Goal: Task Accomplishment & Management: Manage account settings

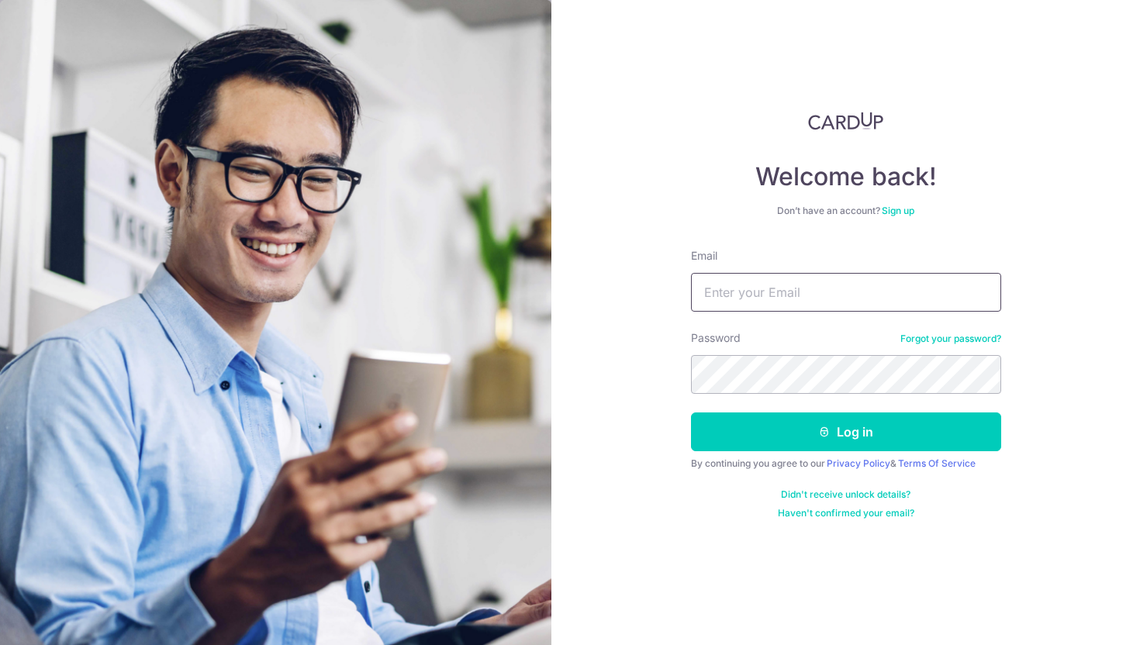
type input "ccarolinehp@gmail.com"
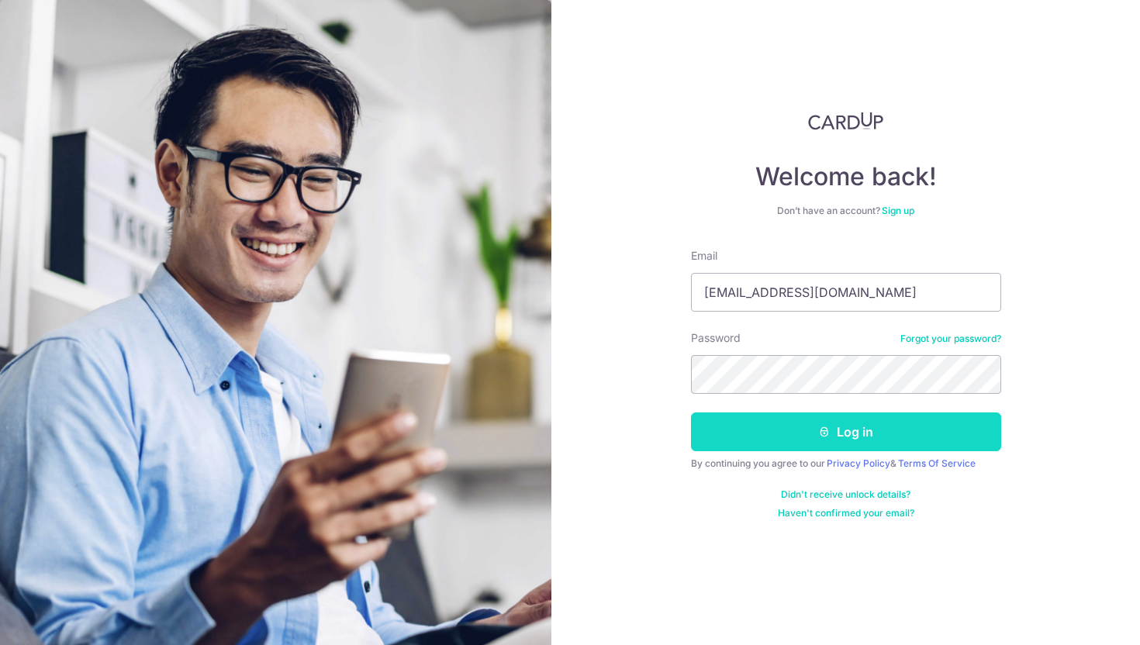
click at [782, 443] on button "Log in" at bounding box center [846, 432] width 310 height 39
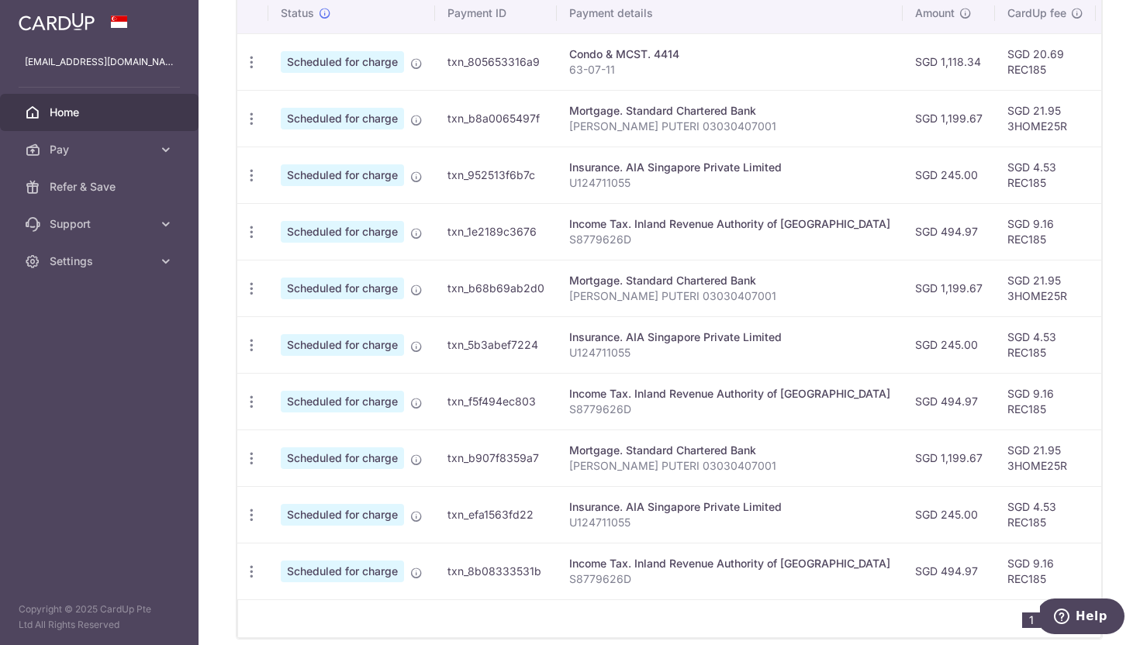
scroll to position [478, 0]
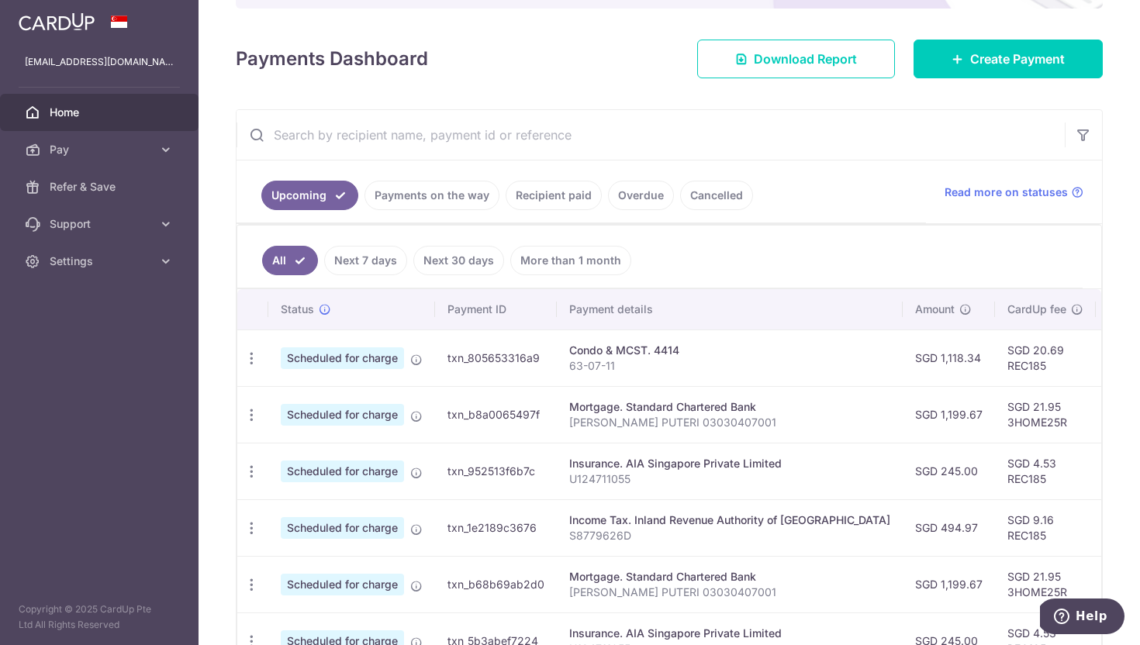
click at [447, 191] on link "Payments on the way" at bounding box center [431, 195] width 135 height 29
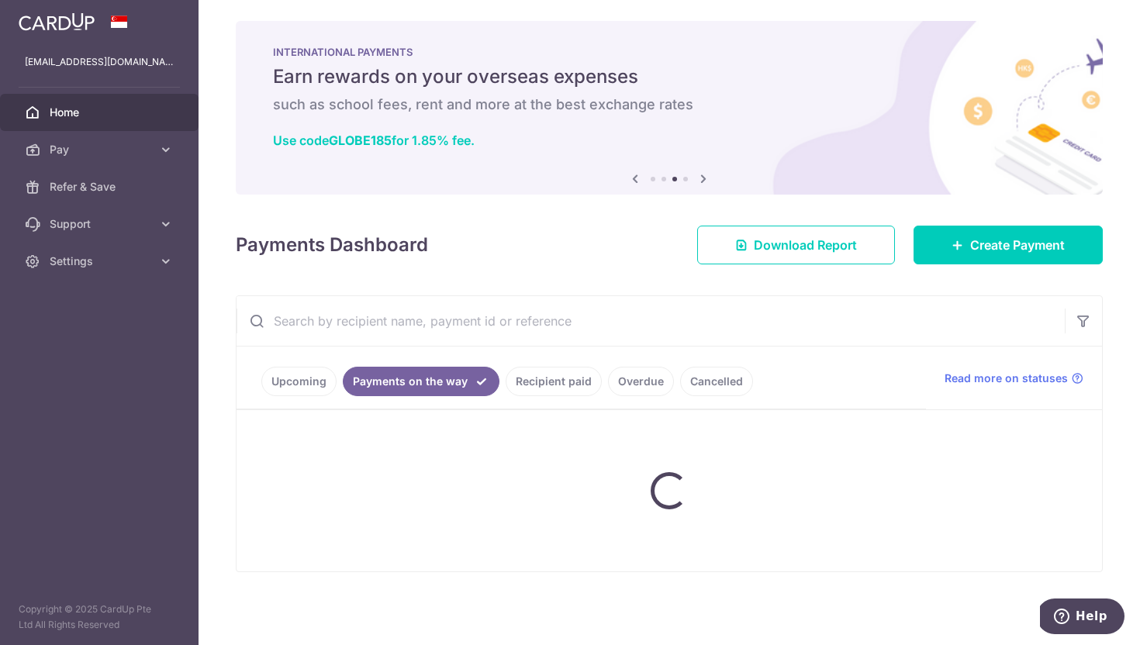
scroll to position [0, 0]
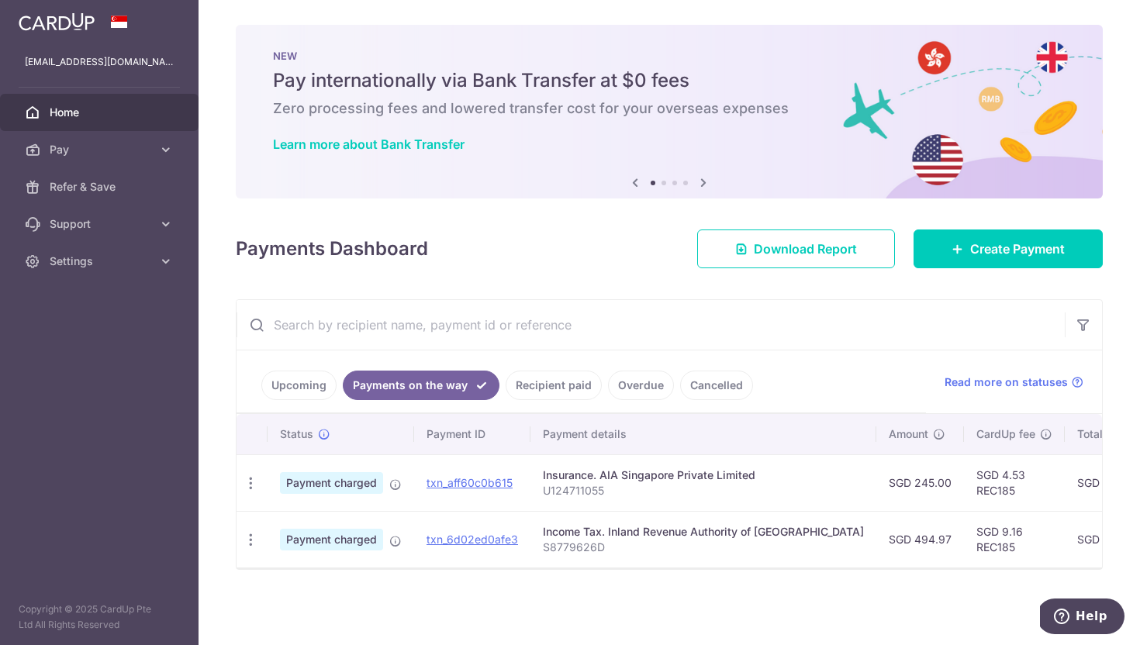
click at [302, 382] on link "Upcoming" at bounding box center [298, 385] width 75 height 29
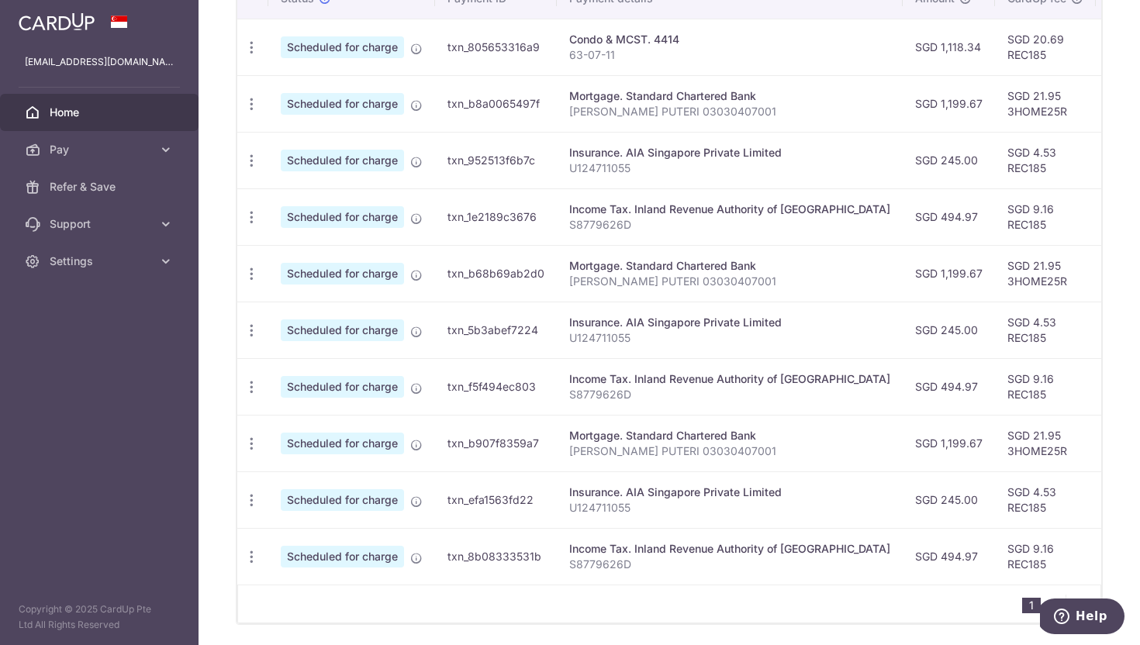
scroll to position [554, 0]
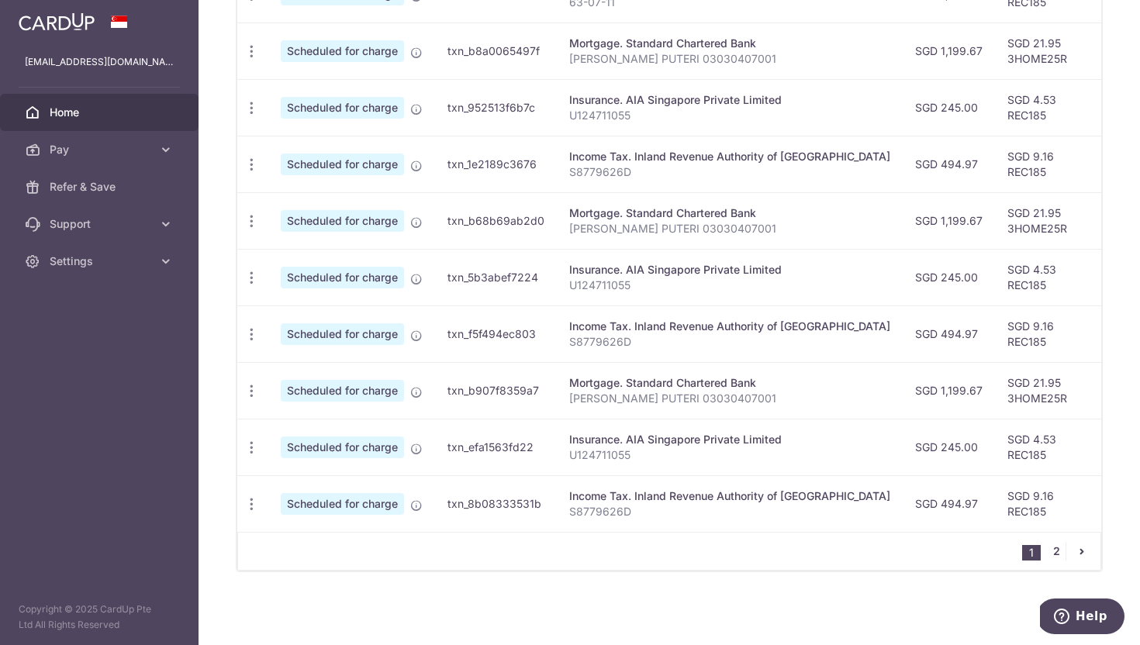
click at [1051, 551] on link "2" at bounding box center [1056, 551] width 19 height 19
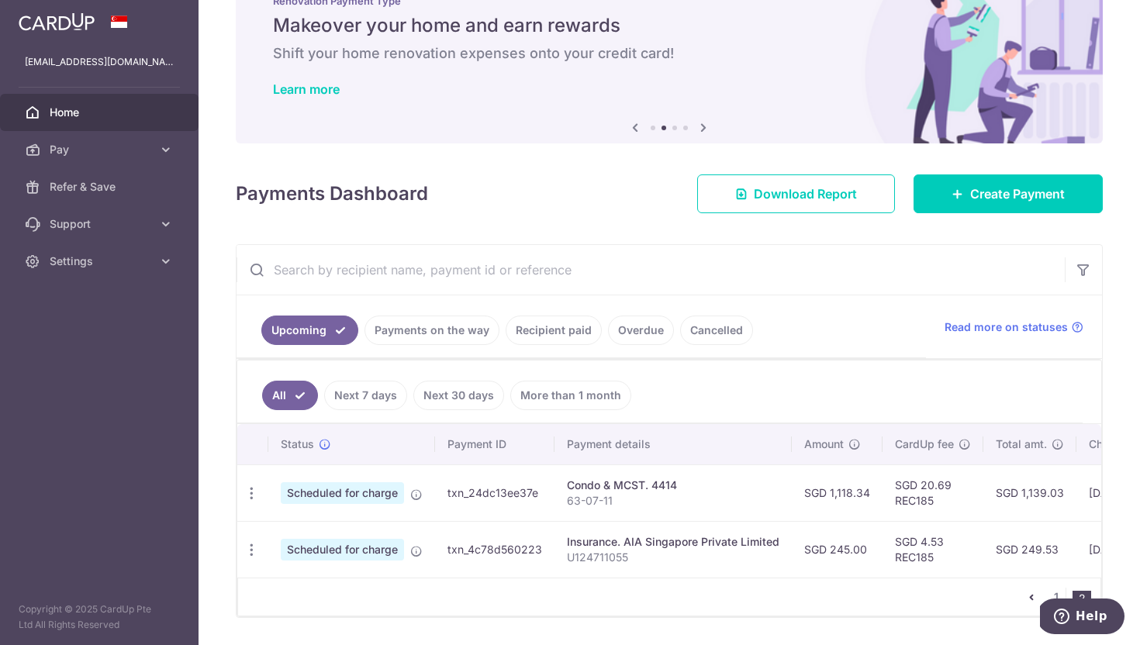
scroll to position [101, 0]
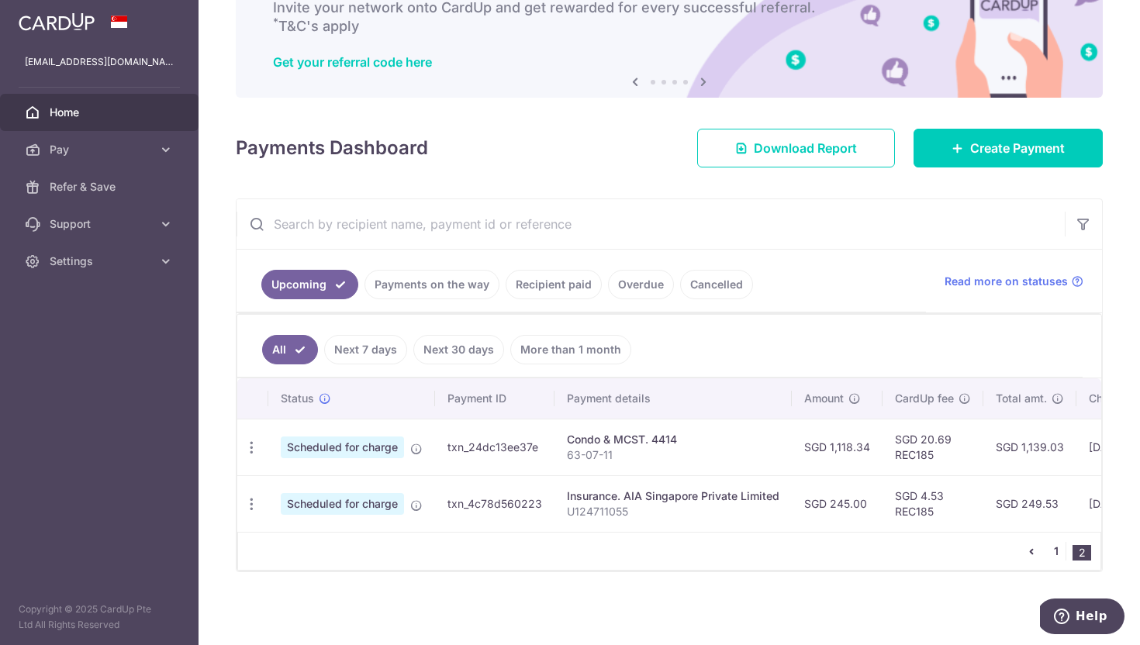
click at [1058, 554] on link "1" at bounding box center [1056, 551] width 19 height 19
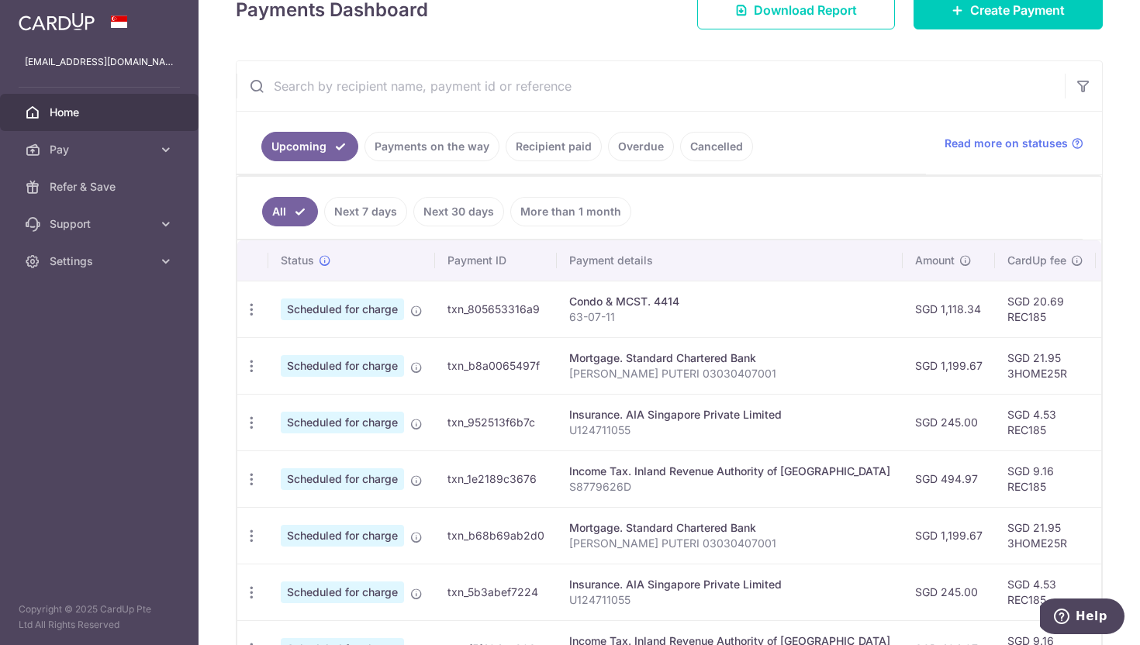
scroll to position [236, 0]
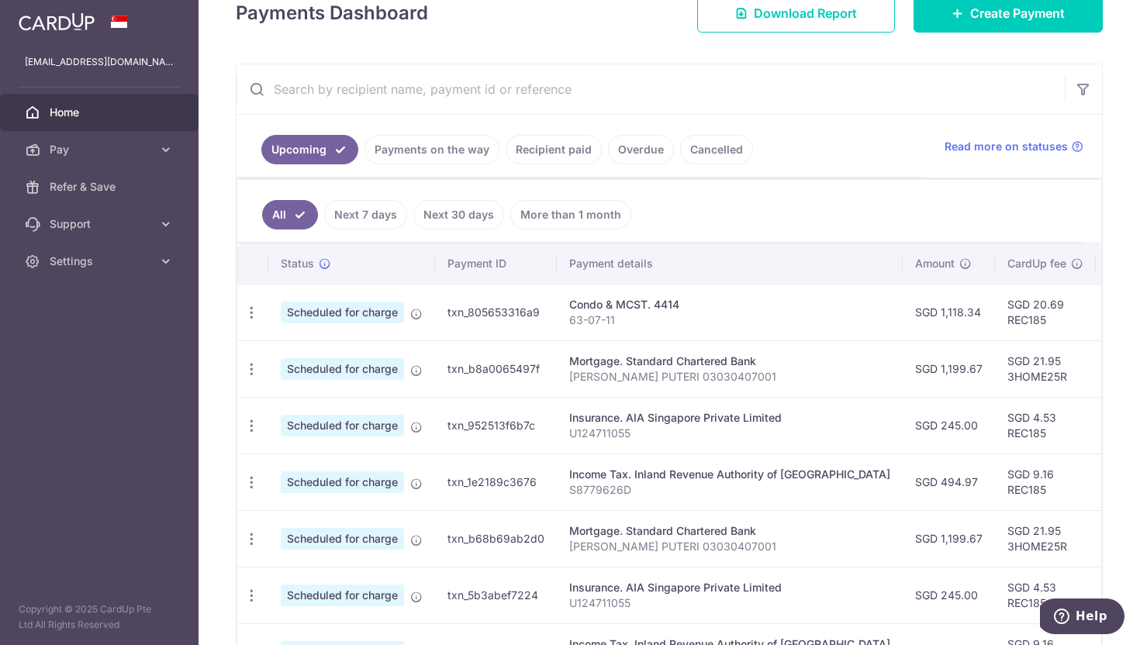
click at [555, 150] on link "Recipient paid" at bounding box center [554, 149] width 96 height 29
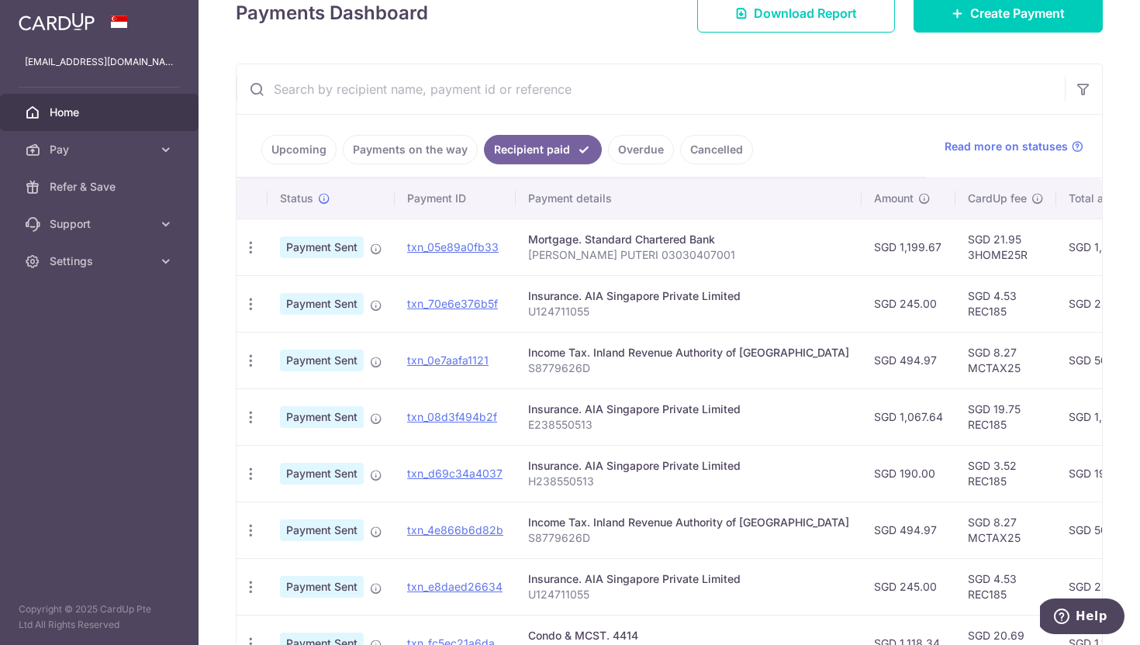
click at [301, 155] on link "Upcoming" at bounding box center [298, 149] width 75 height 29
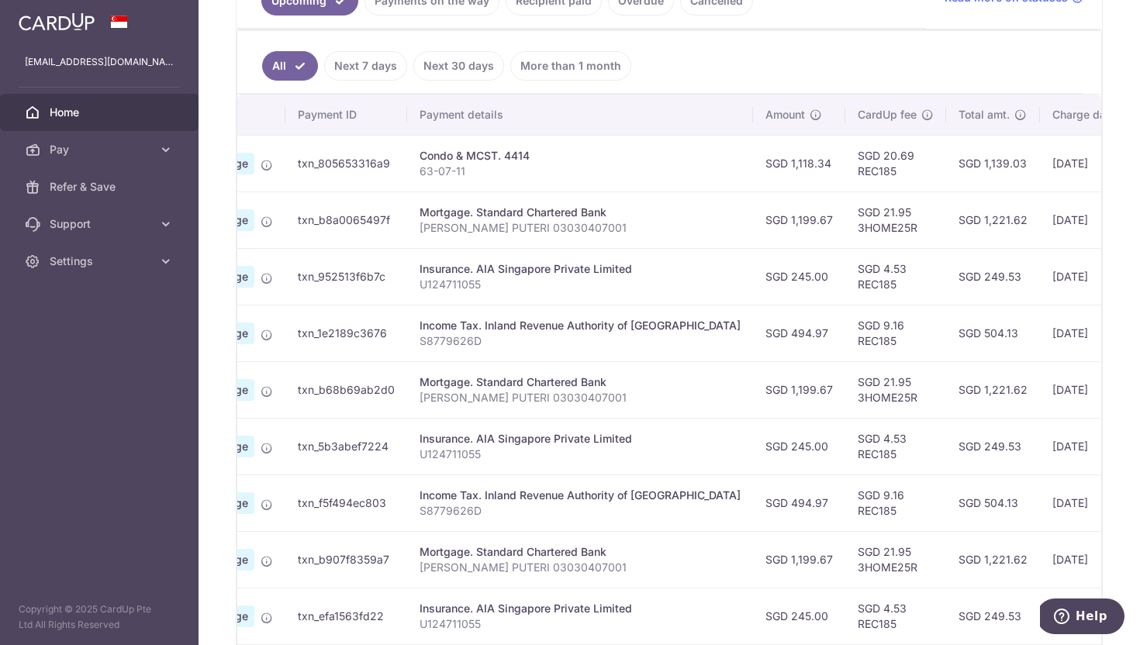
scroll to position [0, 0]
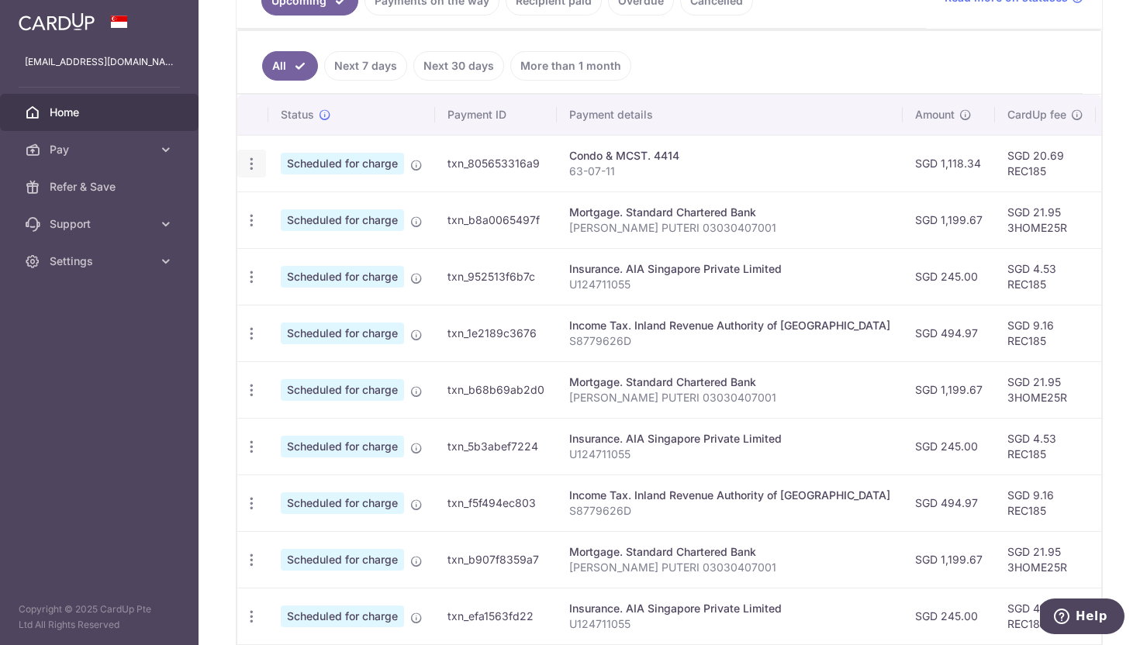
click at [248, 157] on icon "button" at bounding box center [251, 164] width 16 height 16
click at [402, 155] on span "Scheduled for charge" at bounding box center [342, 164] width 123 height 22
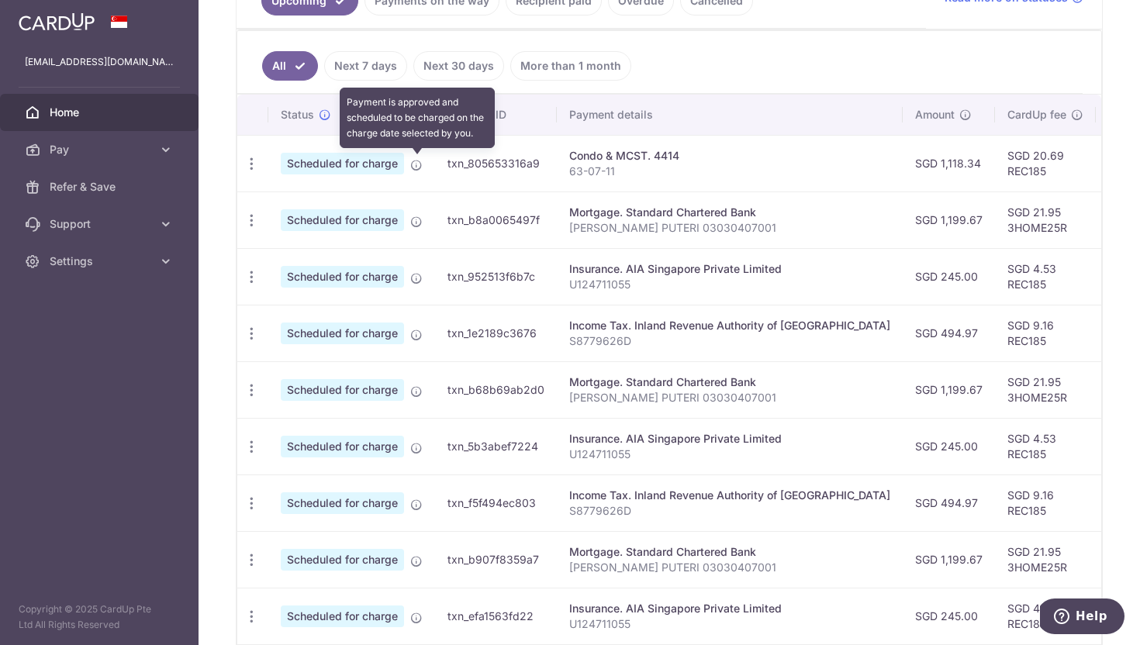
click at [417, 167] on icon at bounding box center [416, 165] width 12 height 12
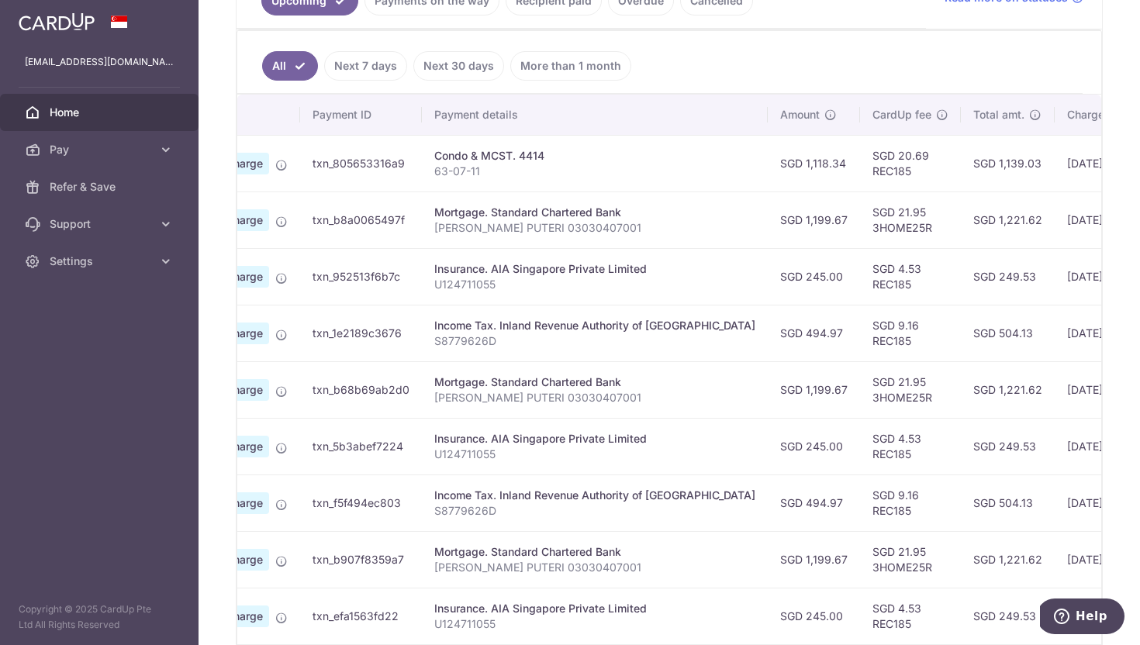
scroll to position [0, 41]
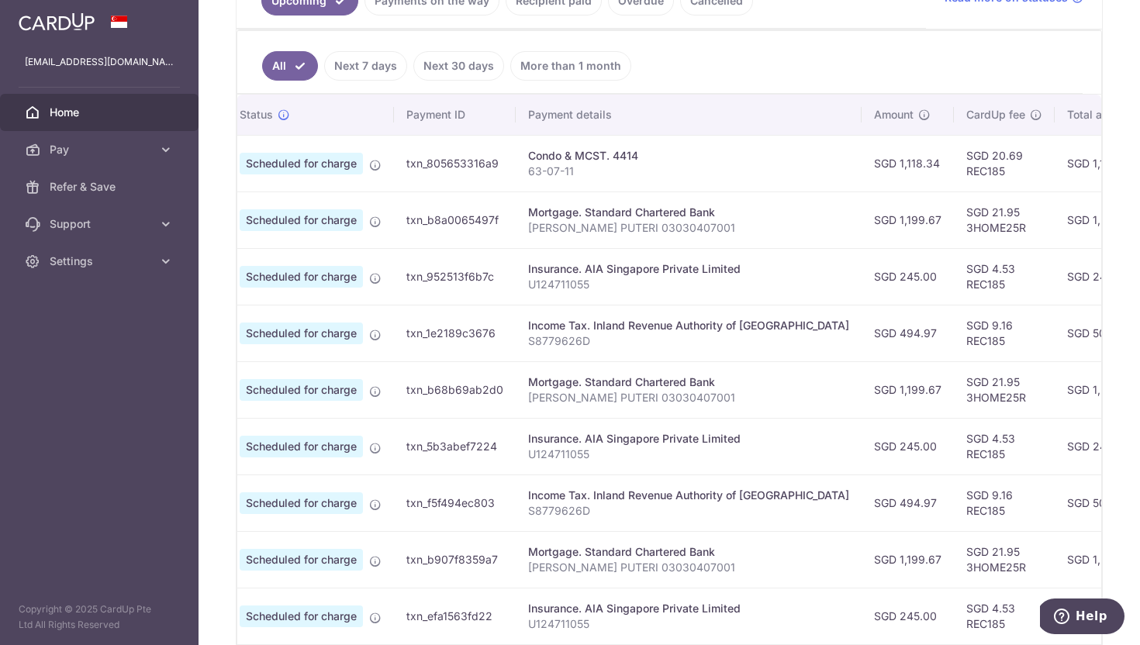
click at [540, 158] on div "Condo & MCST. 4414" at bounding box center [688, 156] width 321 height 16
click at [497, 157] on td "txn_805653316a9" at bounding box center [455, 163] width 122 height 57
click at [458, 120] on th "Payment ID" at bounding box center [455, 115] width 122 height 40
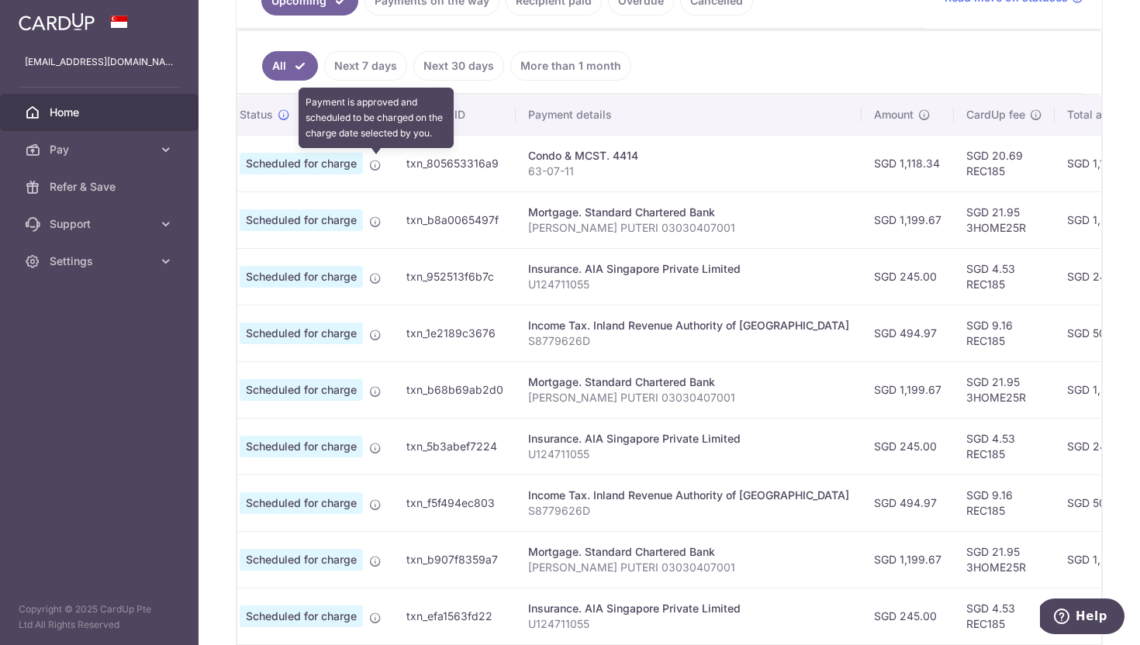
click at [374, 163] on icon at bounding box center [375, 165] width 12 height 12
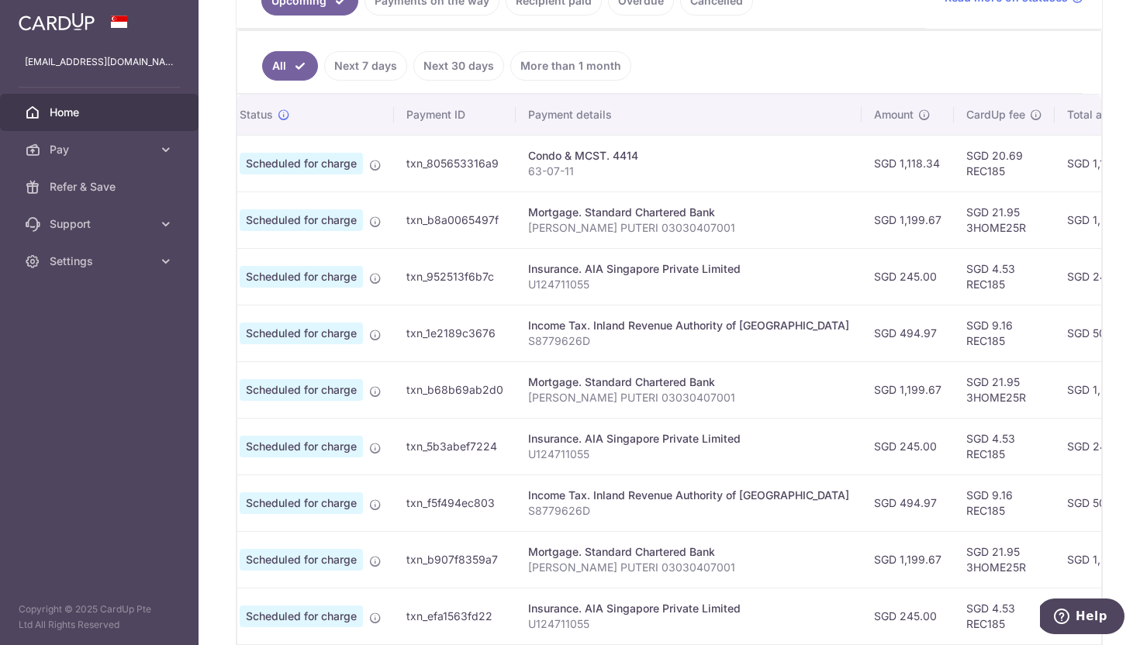
click at [330, 170] on span "Scheduled for charge" at bounding box center [301, 164] width 123 height 22
click at [505, 170] on td "txn_805653316a9" at bounding box center [455, 163] width 122 height 57
click at [546, 170] on p "63-07-11" at bounding box center [688, 172] width 321 height 16
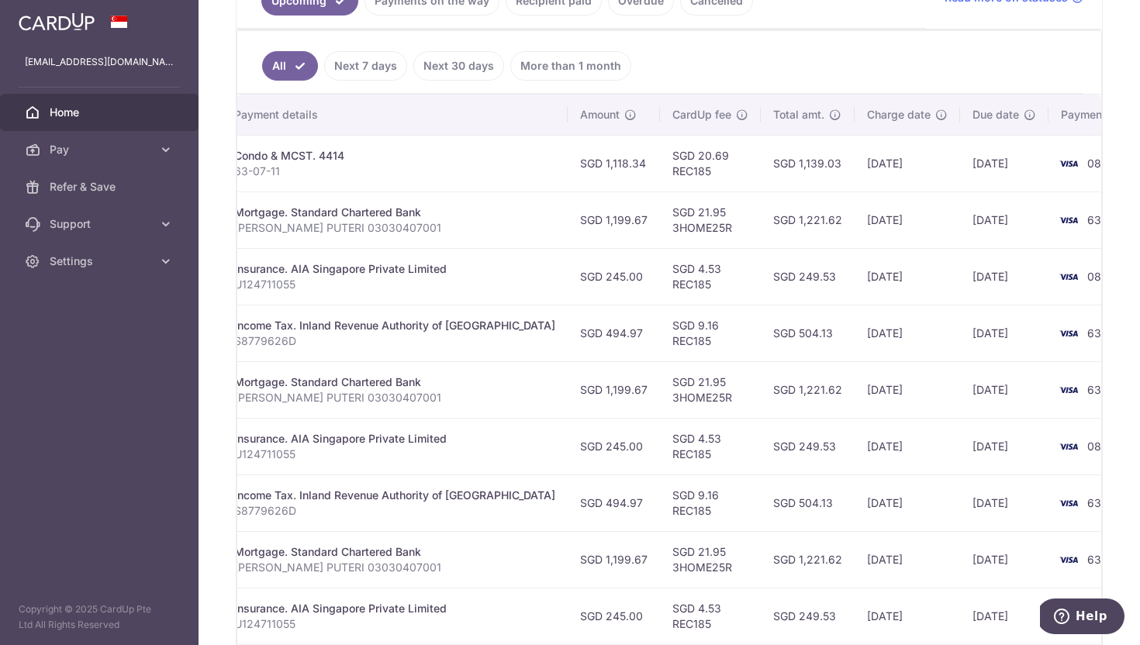
scroll to position [0, 0]
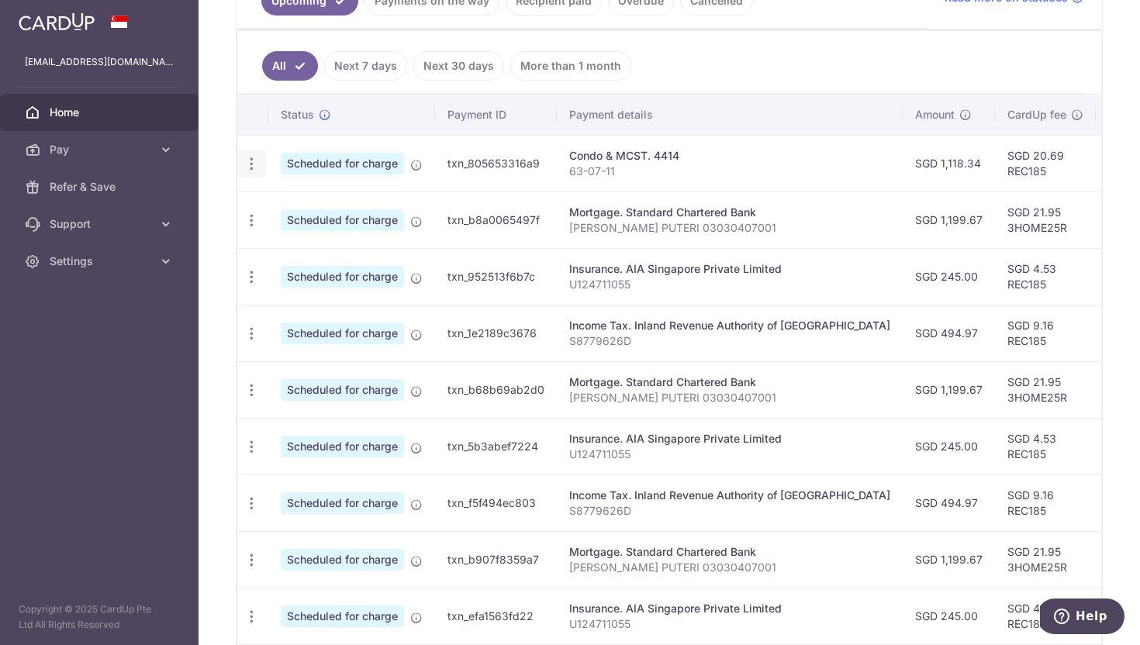
click at [244, 168] on icon "button" at bounding box center [251, 164] width 16 height 16
click at [340, 208] on span "Update payment" at bounding box center [333, 206] width 105 height 19
radio input "true"
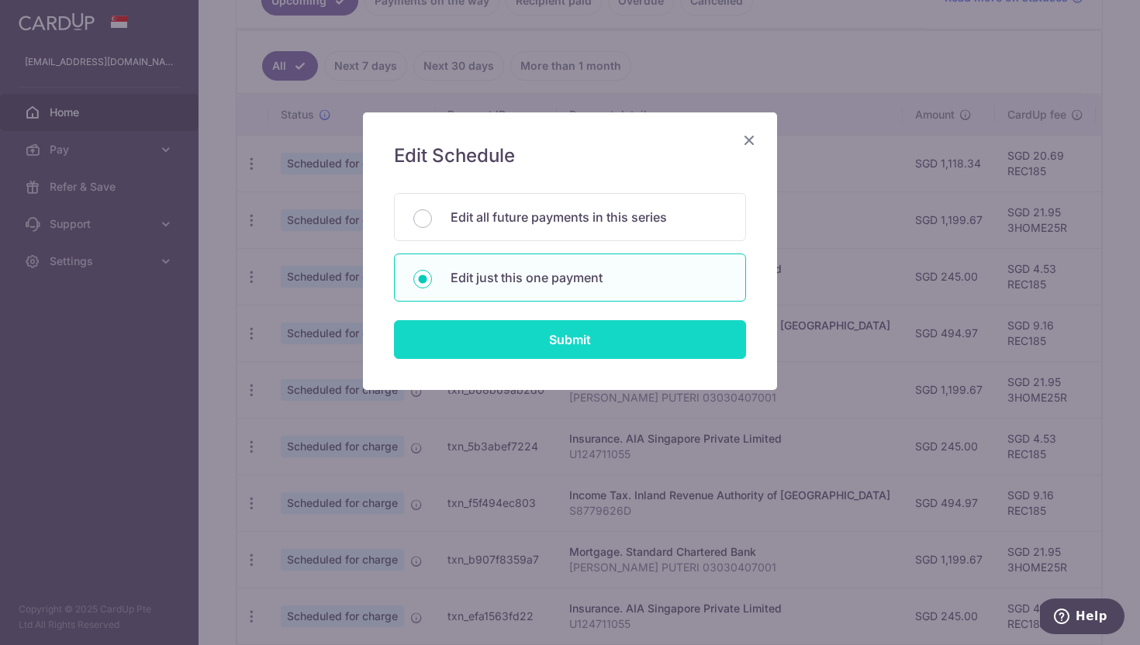
click at [452, 337] on input "Submit" at bounding box center [570, 339] width 352 height 39
radio input "true"
type input "1,118.34"
type input "[DATE]"
type input "63-07-11"
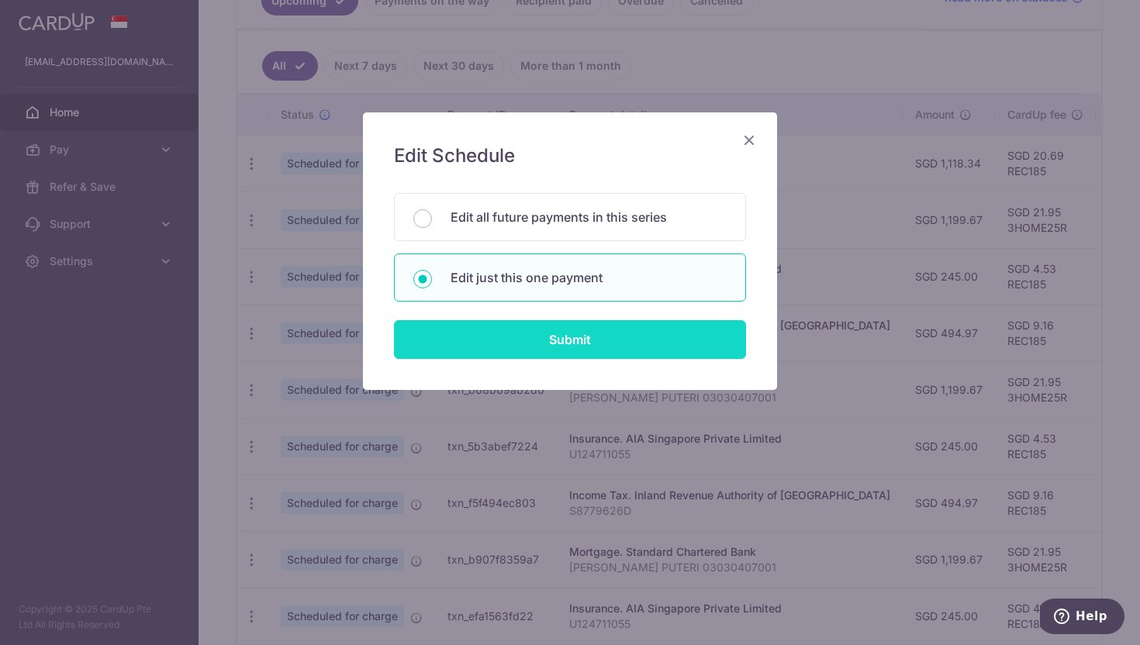
type input "REC185"
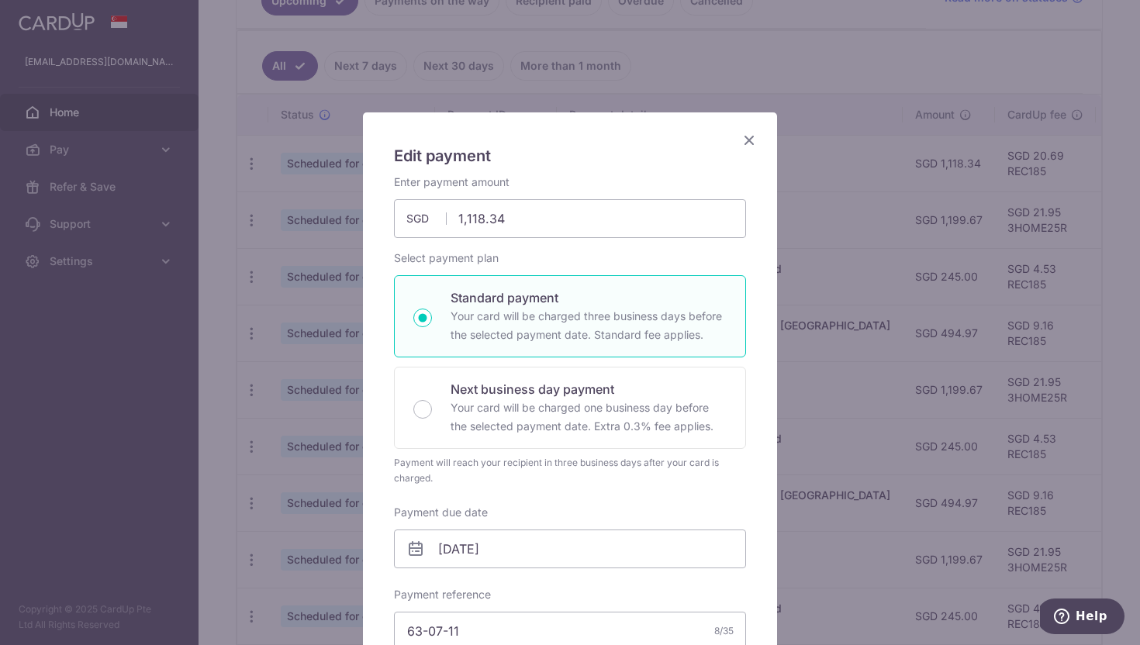
click at [748, 145] on icon "Close" at bounding box center [749, 139] width 19 height 19
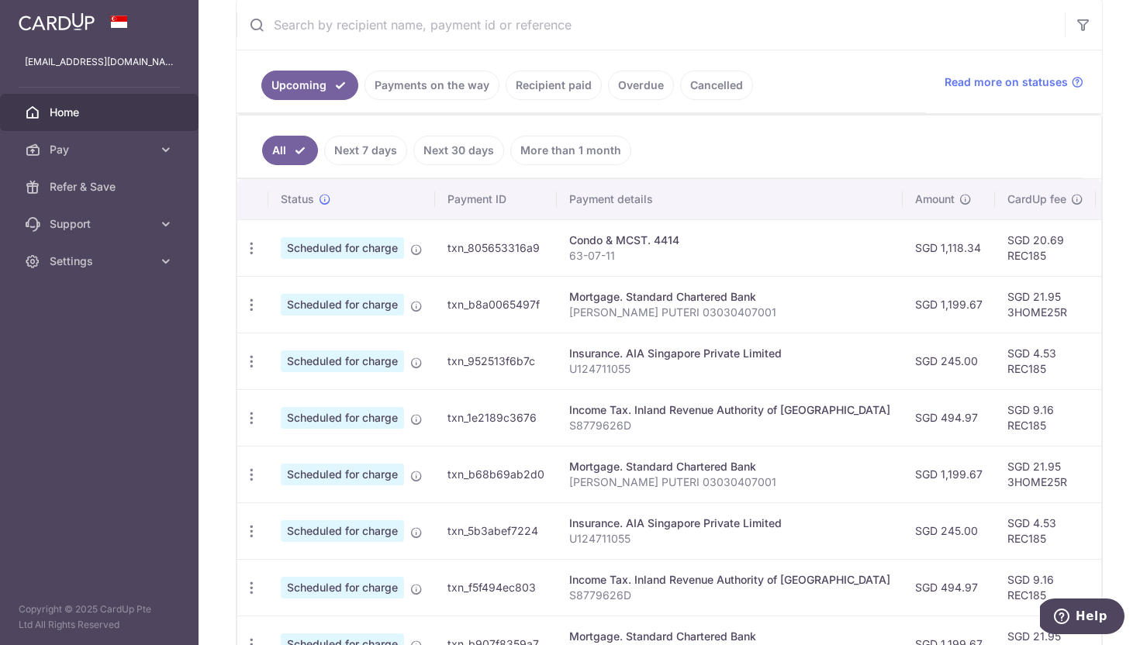
scroll to position [295, 0]
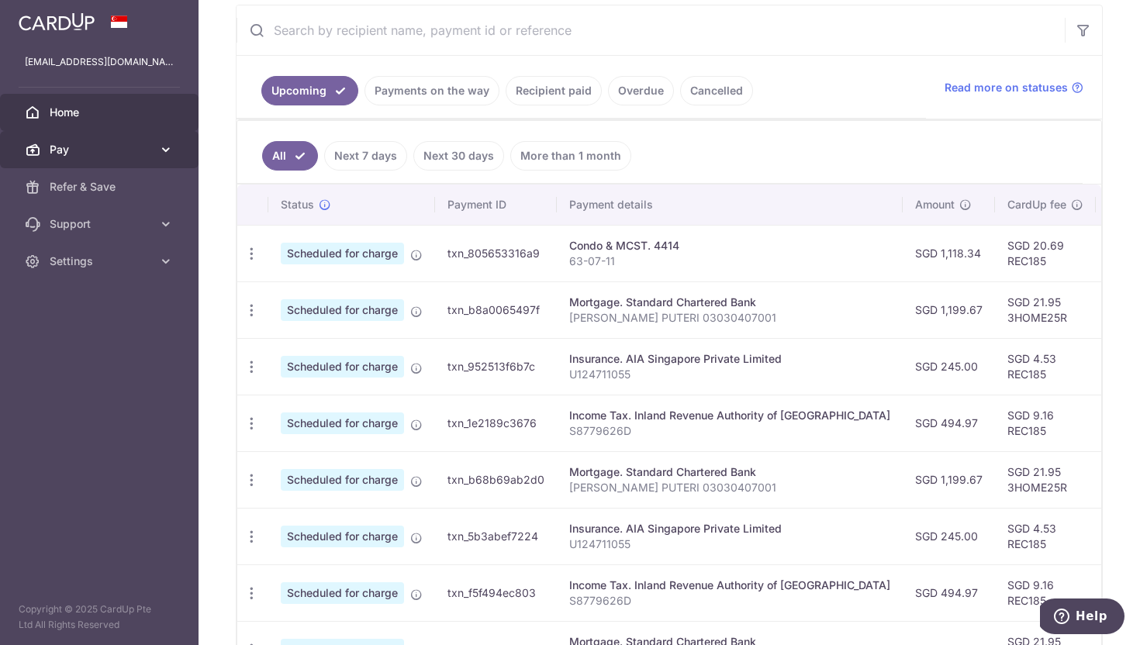
click at [125, 160] on link "Pay" at bounding box center [99, 149] width 199 height 37
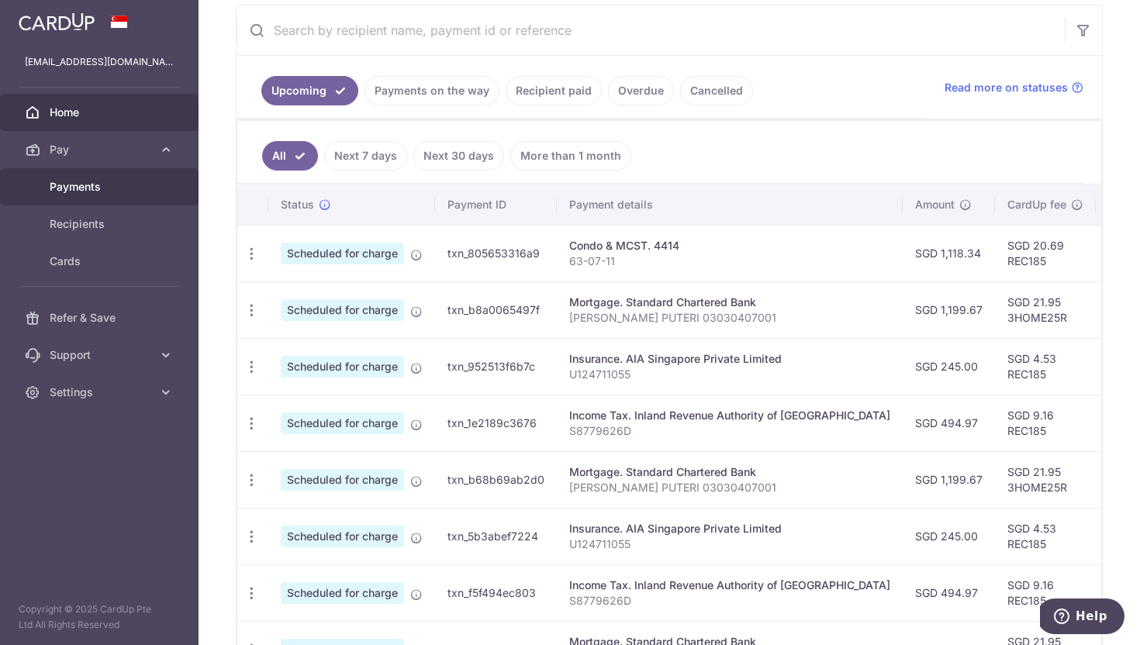
click at [119, 193] on span "Payments" at bounding box center [101, 187] width 102 height 16
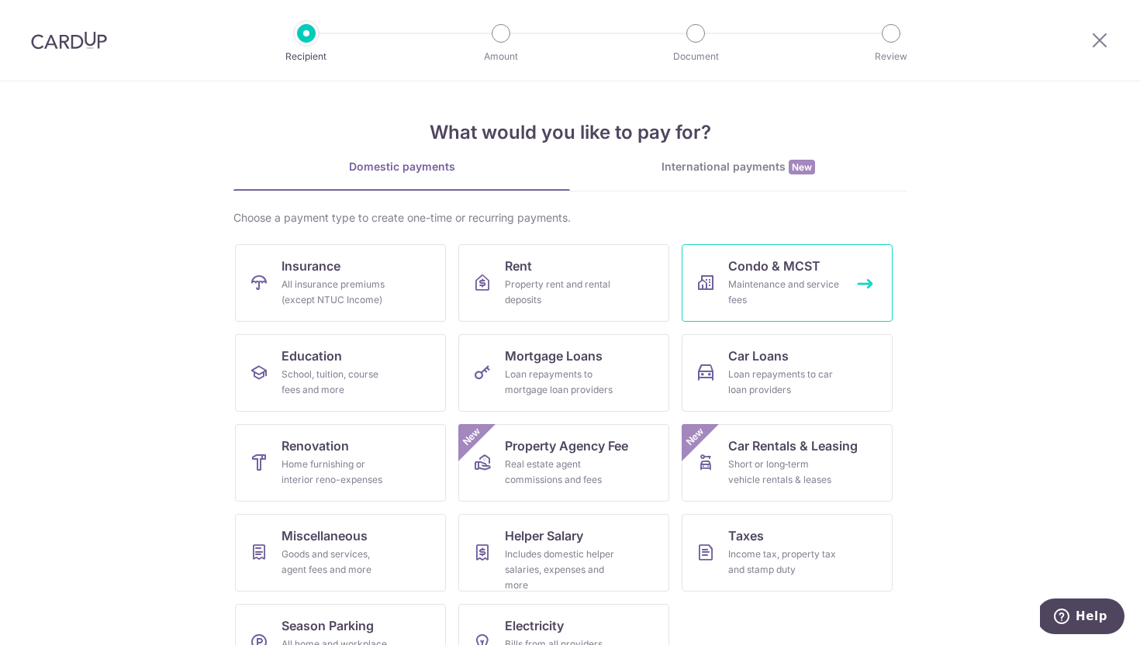
click at [748, 284] on div "Maintenance and service fees" at bounding box center [784, 292] width 112 height 31
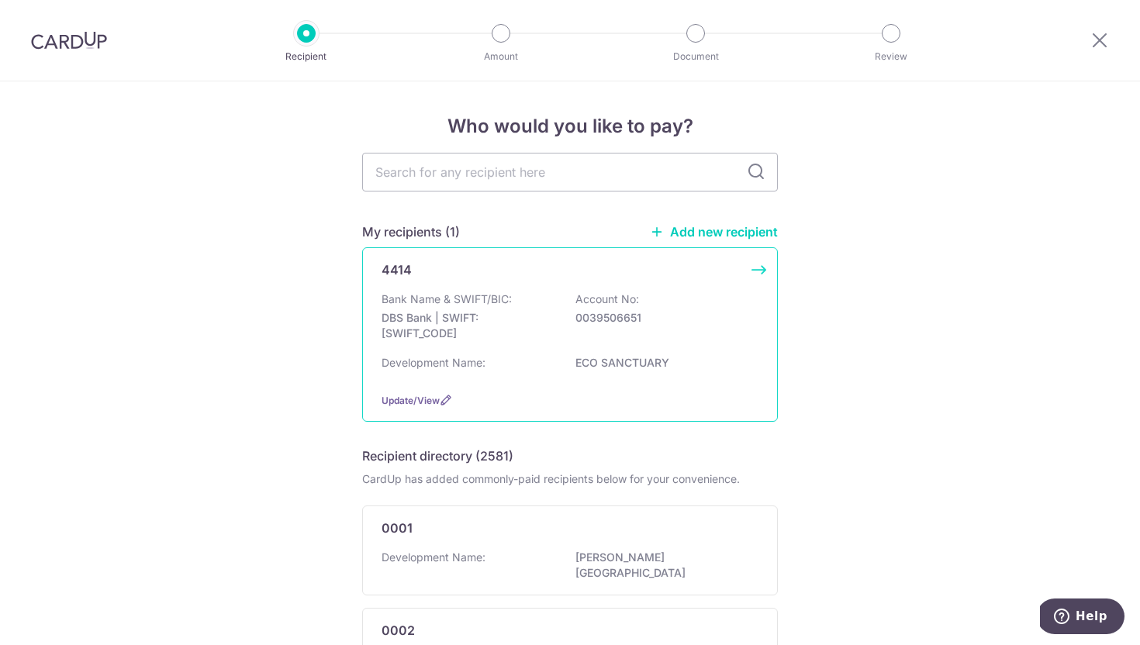
click at [634, 323] on p "0039506651" at bounding box center [662, 318] width 174 height 16
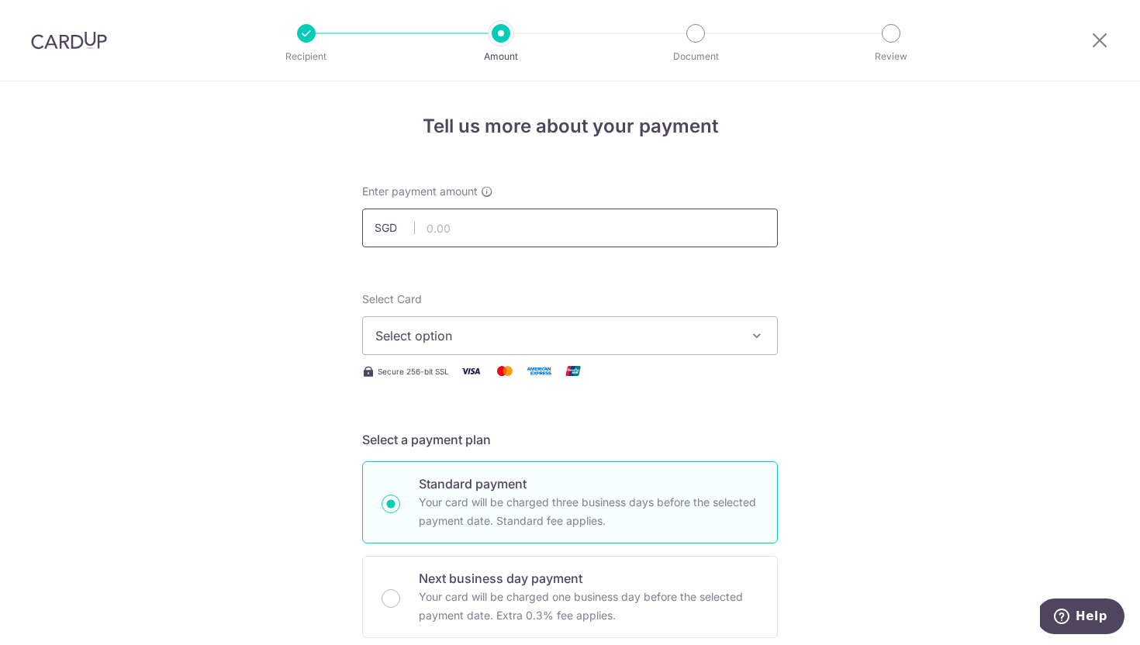
click at [502, 226] on input "text" at bounding box center [570, 228] width 416 height 39
paste input "3HOME25R"
type input "3"
type input "1,118.34"
click at [464, 337] on span "Select option" at bounding box center [555, 335] width 361 height 19
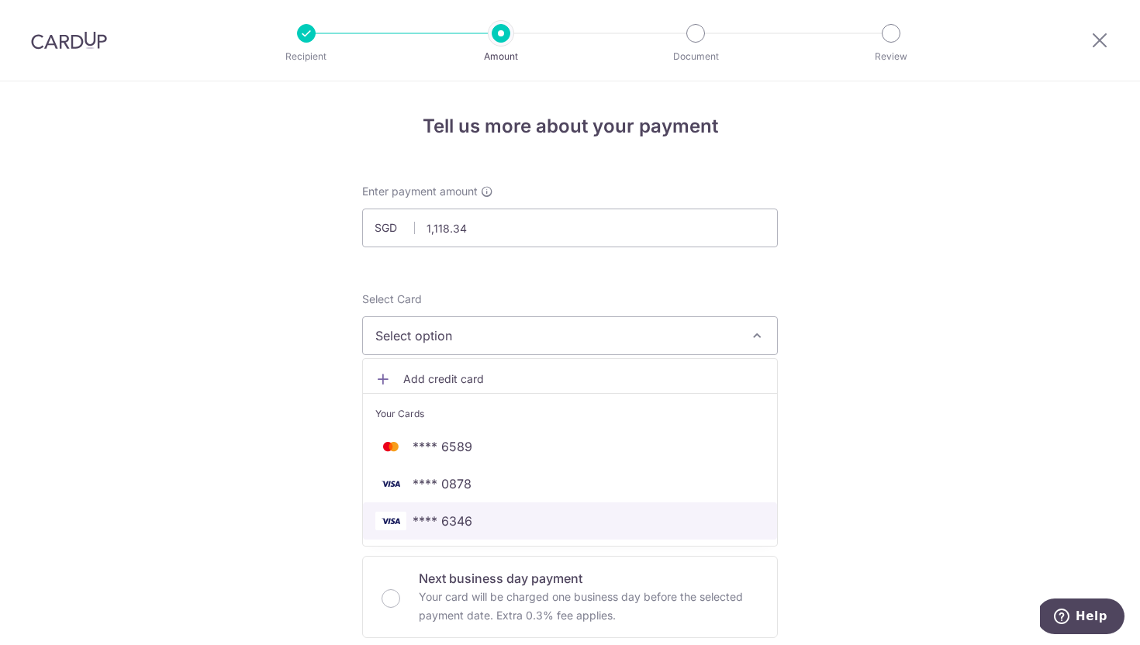
click at [452, 521] on span "**** 6346" at bounding box center [443, 521] width 60 height 19
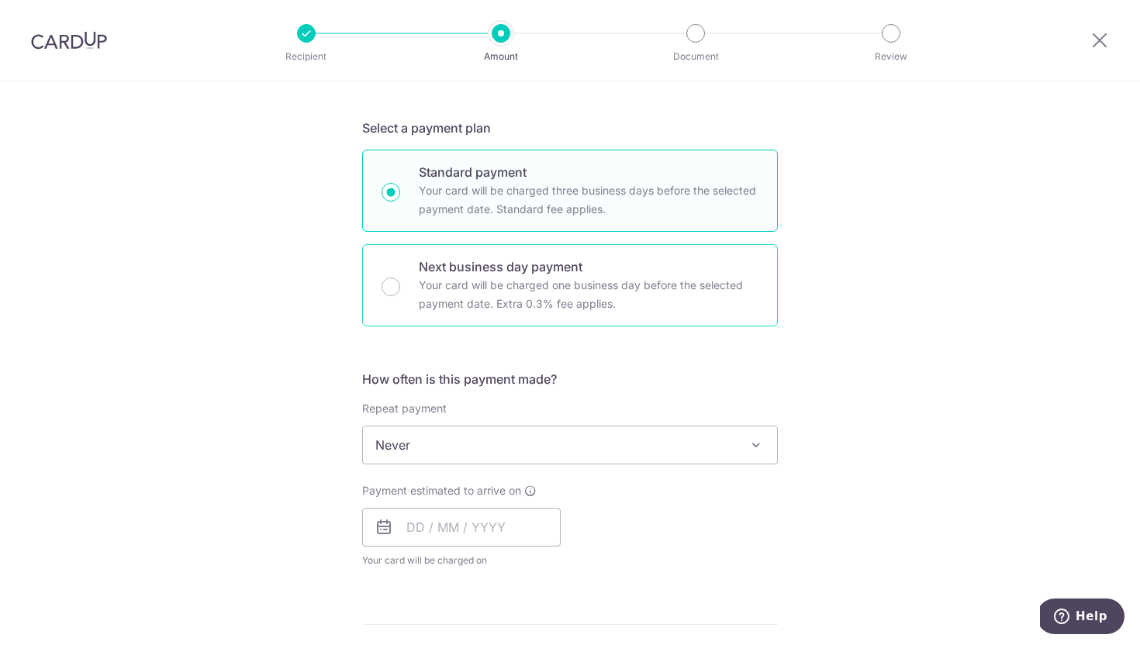
scroll to position [362, 0]
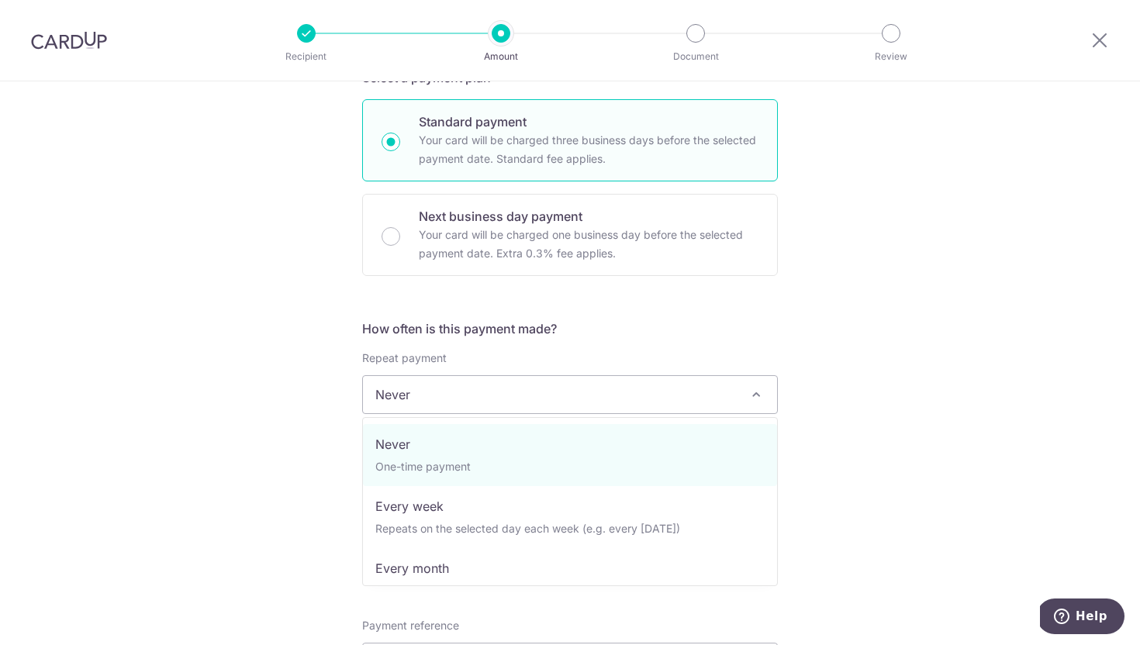
click at [410, 396] on span "Never" at bounding box center [570, 394] width 414 height 37
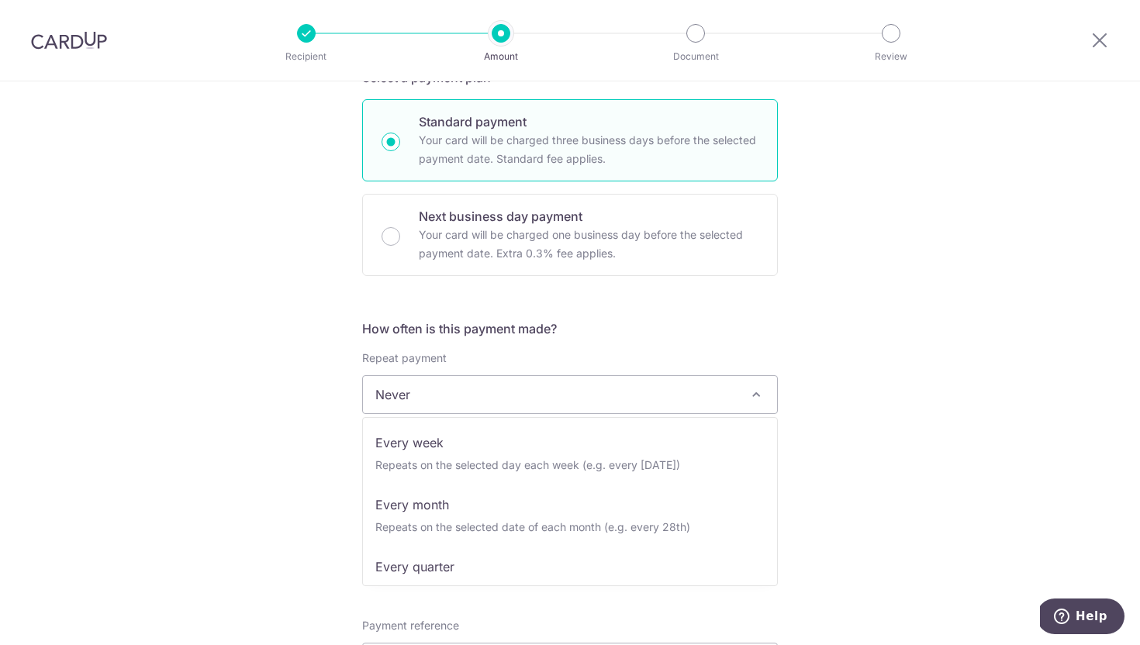
scroll to position [155, 0]
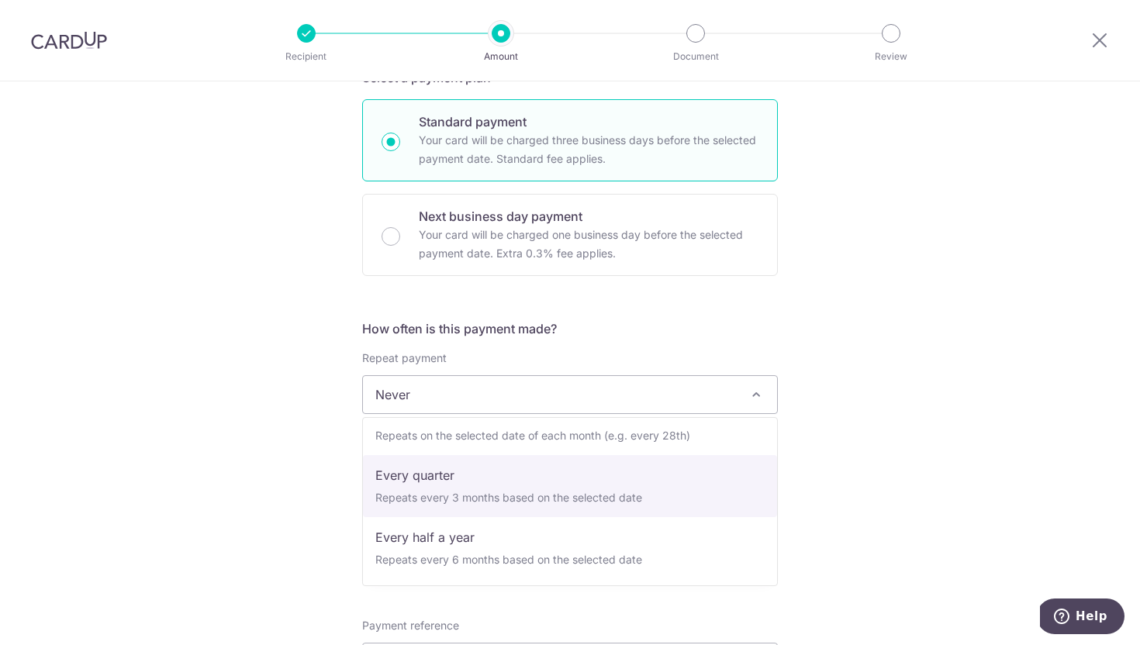
select select "4"
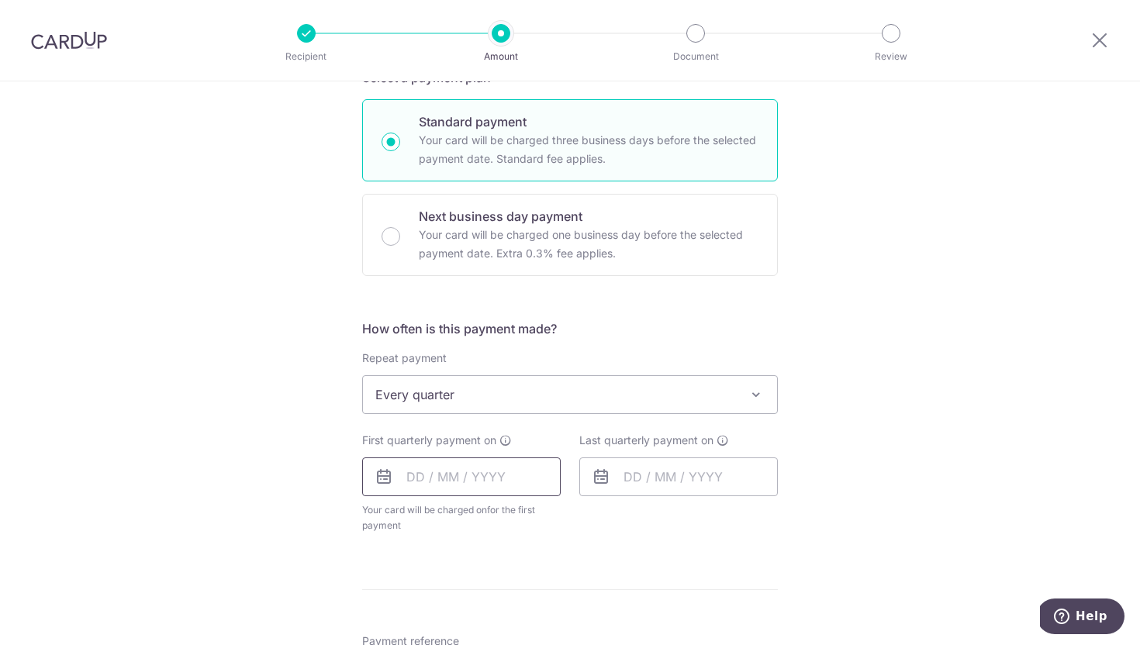
click at [420, 476] on input "text" at bounding box center [461, 477] width 199 height 39
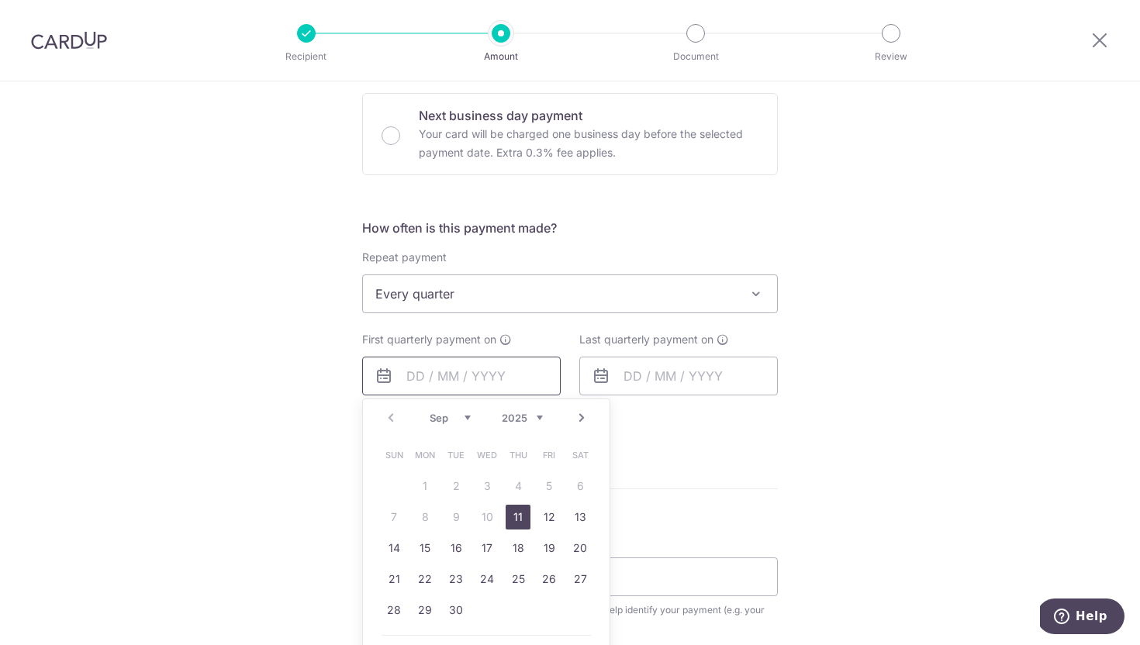
scroll to position [475, 0]
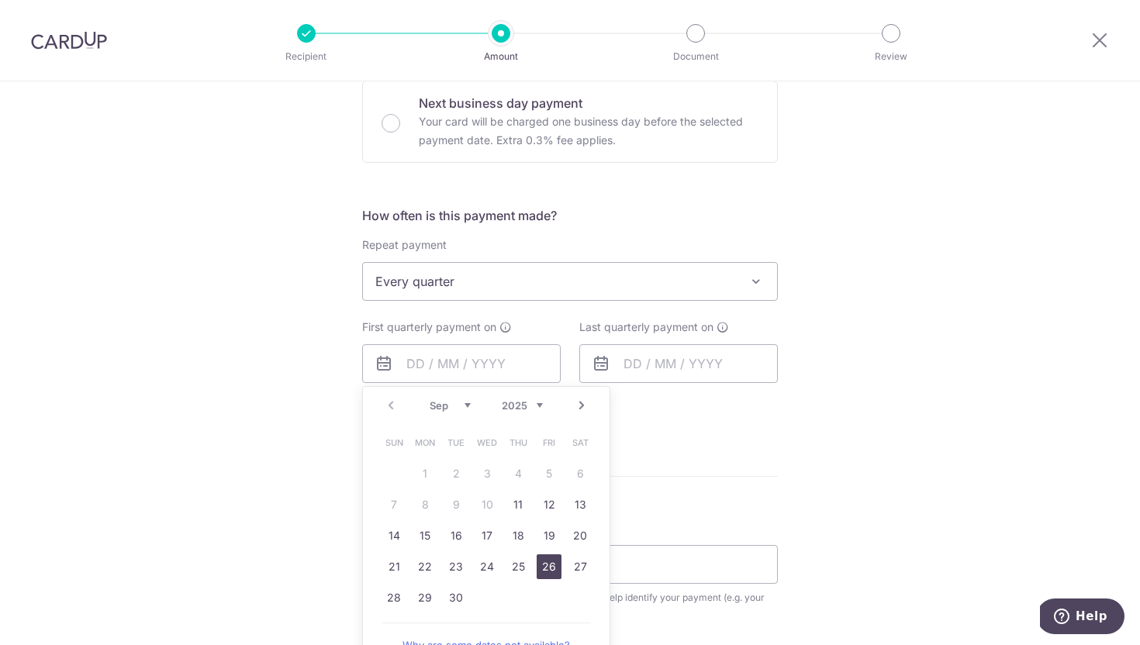
click at [543, 561] on link "26" at bounding box center [549, 566] width 25 height 25
type input "[DATE]"
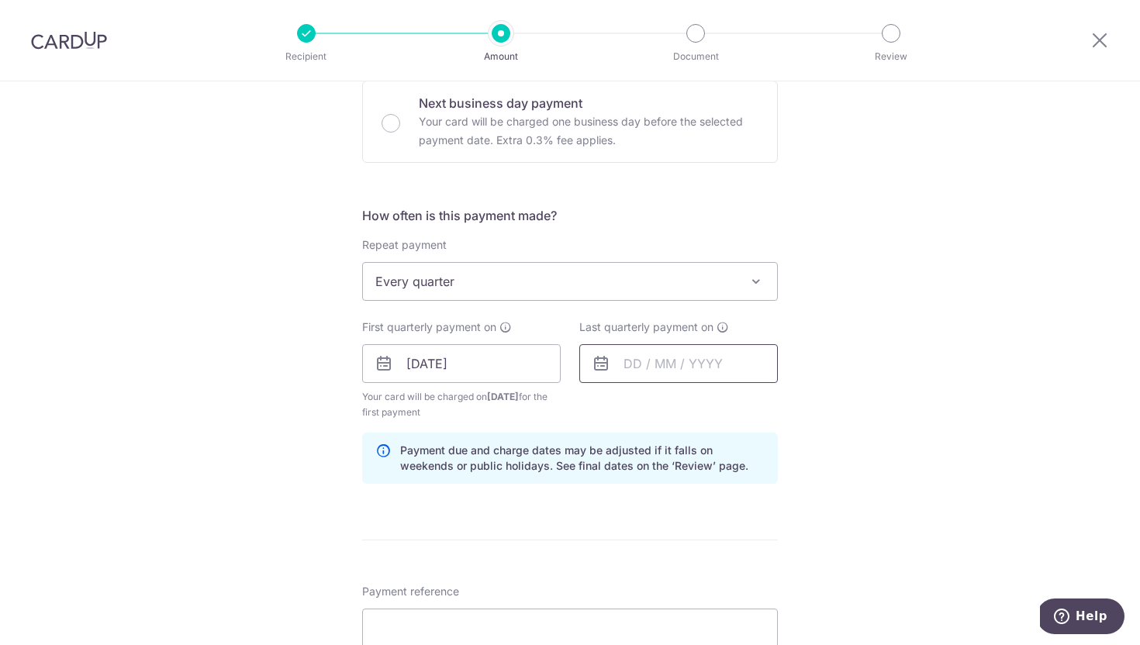
click at [639, 364] on input "text" at bounding box center [678, 363] width 199 height 39
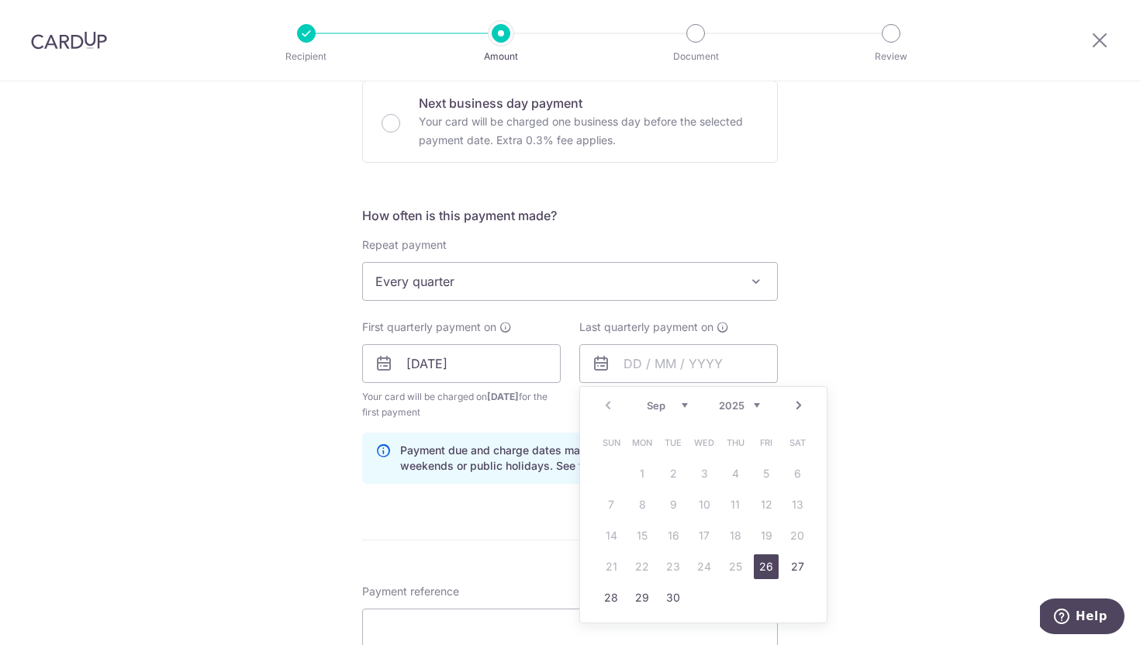
click at [796, 410] on link "Next" at bounding box center [798, 405] width 19 height 19
click at [765, 568] on link "26" at bounding box center [766, 566] width 25 height 25
type input "[DATE]"
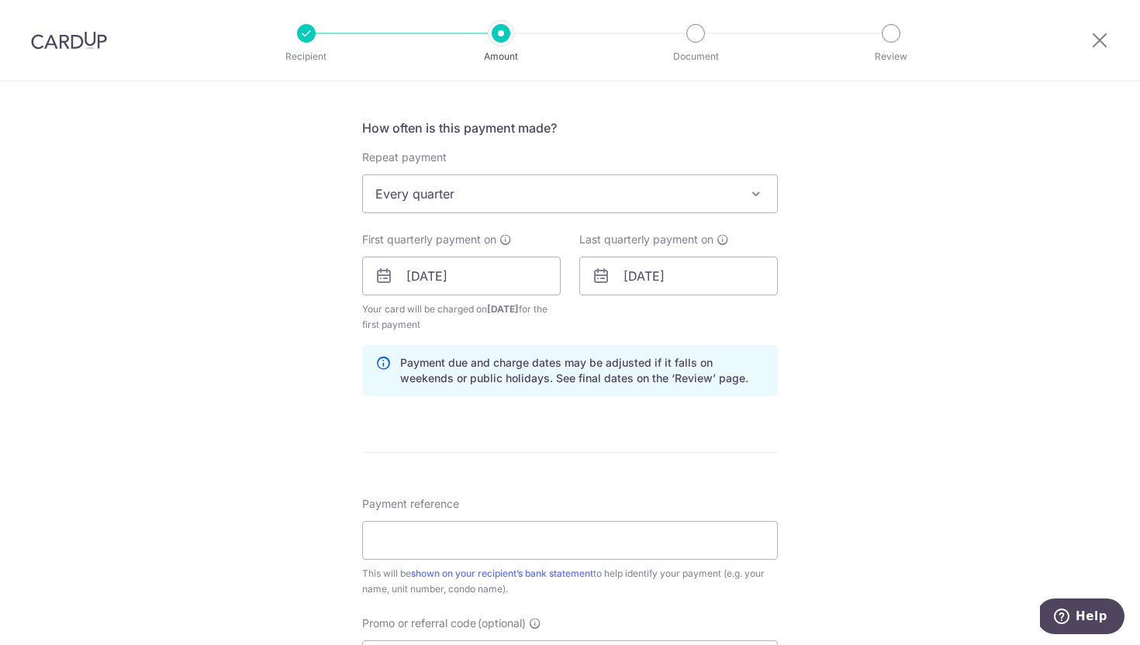
scroll to position [623, 0]
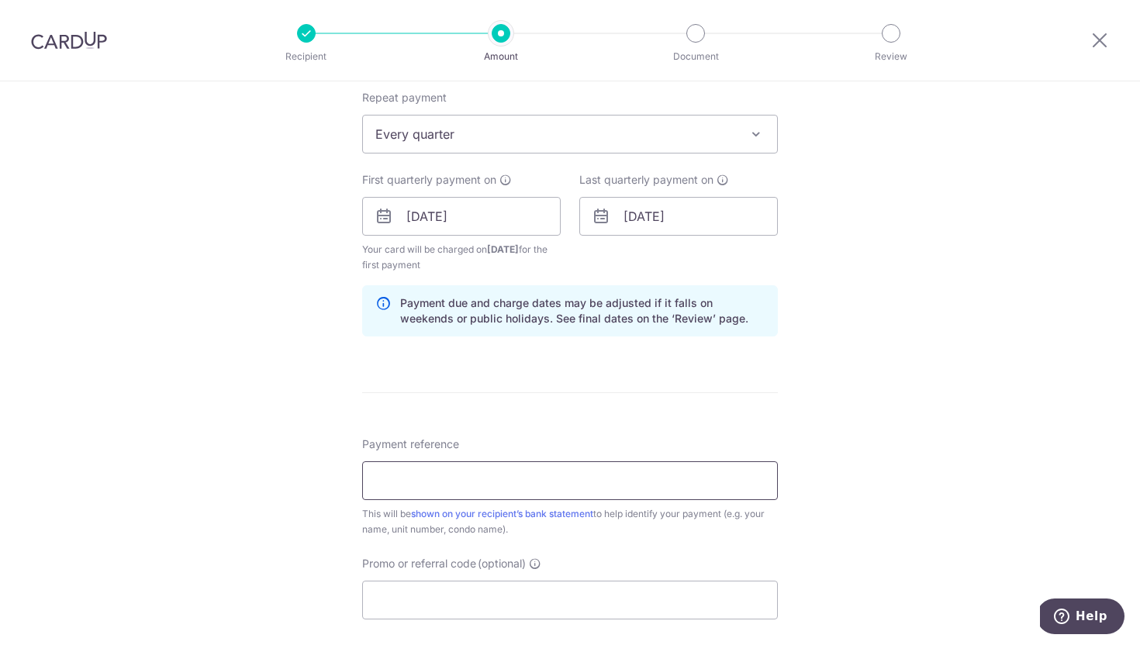
click at [553, 478] on input "Payment reference" at bounding box center [570, 480] width 416 height 39
type input "63-07-11"
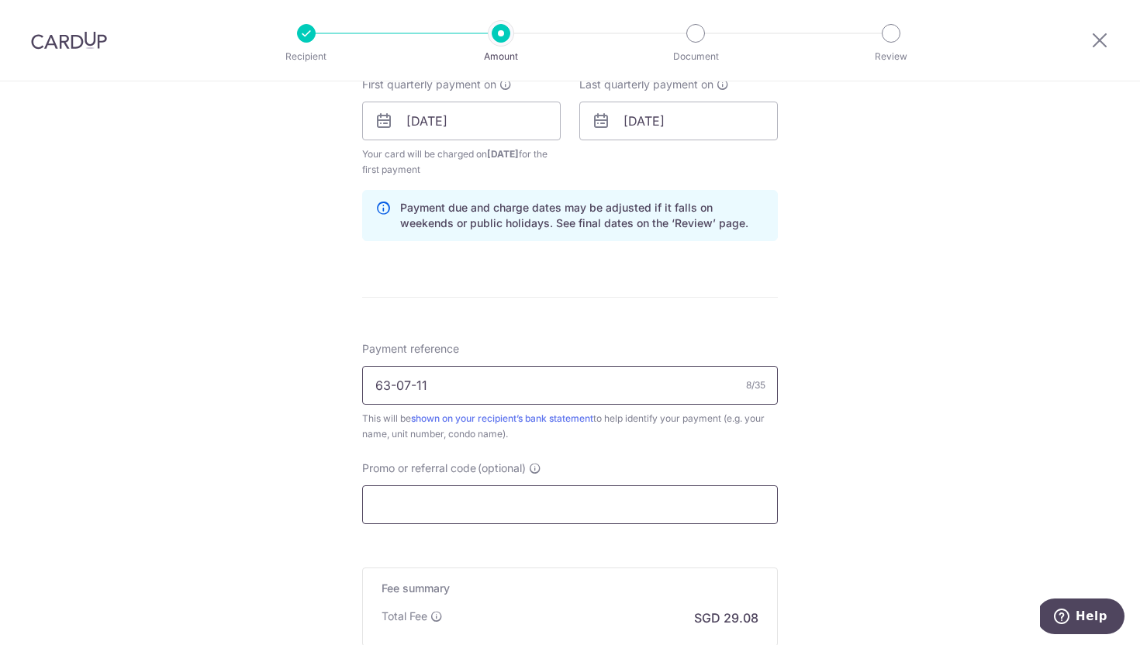
scroll to position [736, 0]
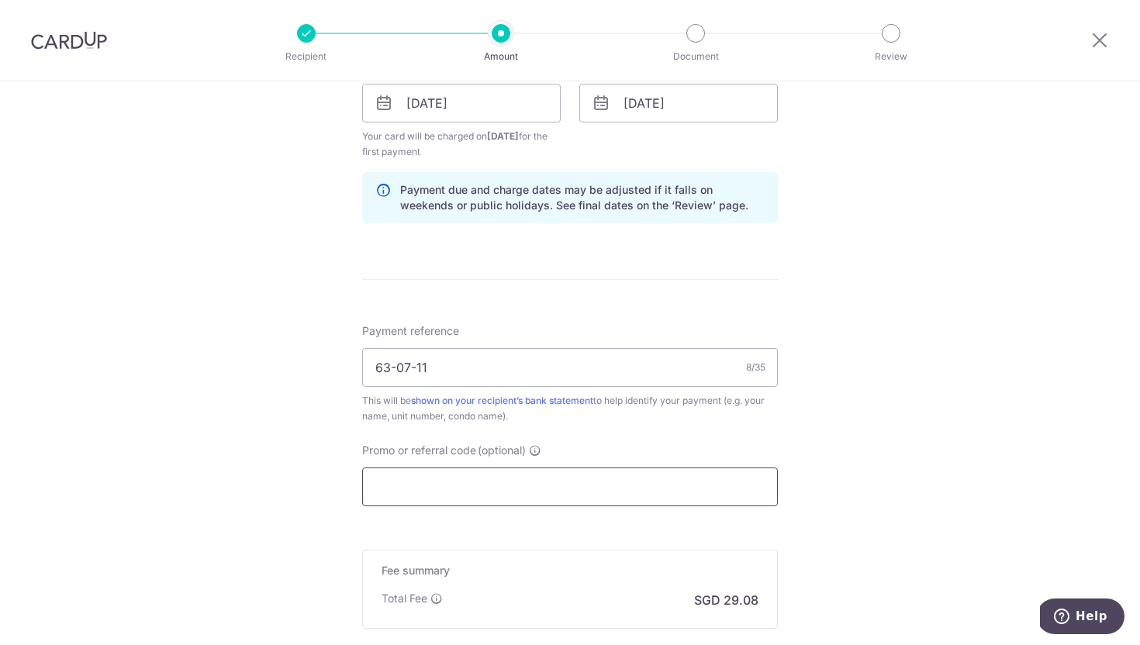
click at [412, 480] on input "Promo or referral code (optional)" at bounding box center [570, 487] width 416 height 39
paste input "3HOME25R"
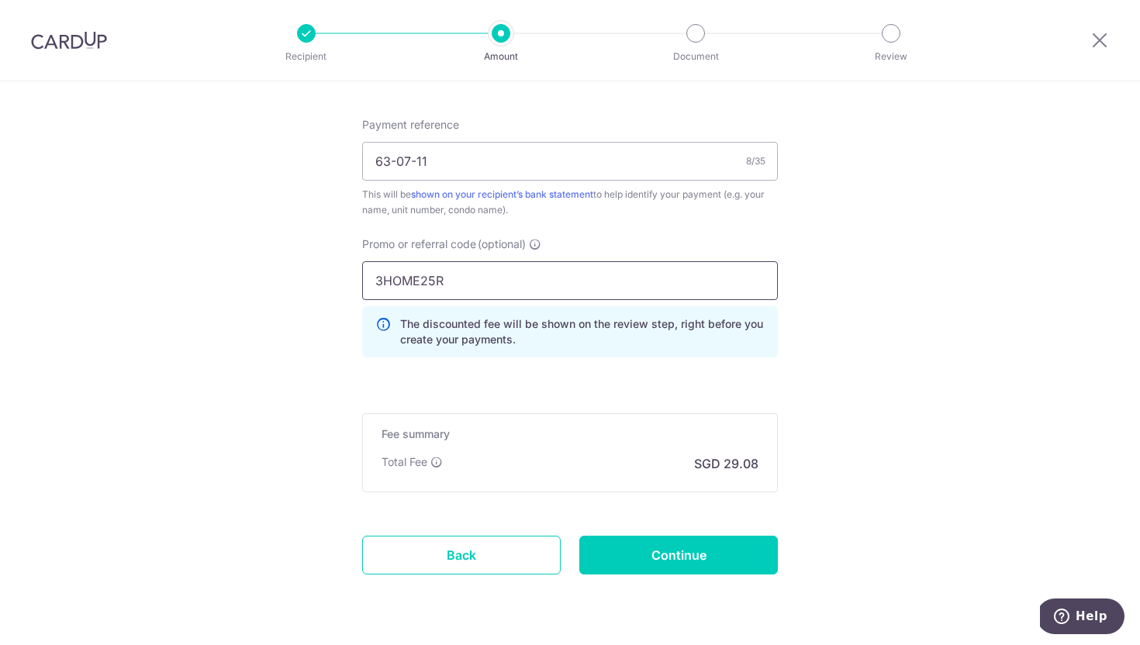
scroll to position [943, 0]
type input "3HOME25R"
click at [636, 547] on input "Continue" at bounding box center [678, 554] width 199 height 39
type input "Create Schedule"
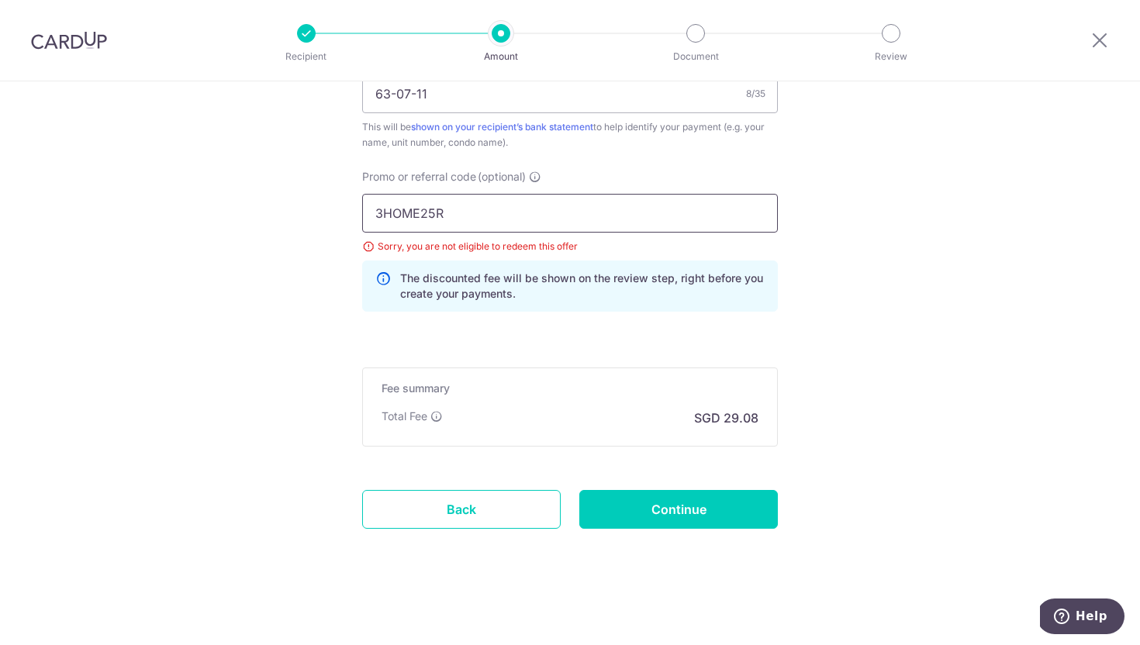
click at [493, 215] on input "3HOME25R" at bounding box center [570, 213] width 416 height 39
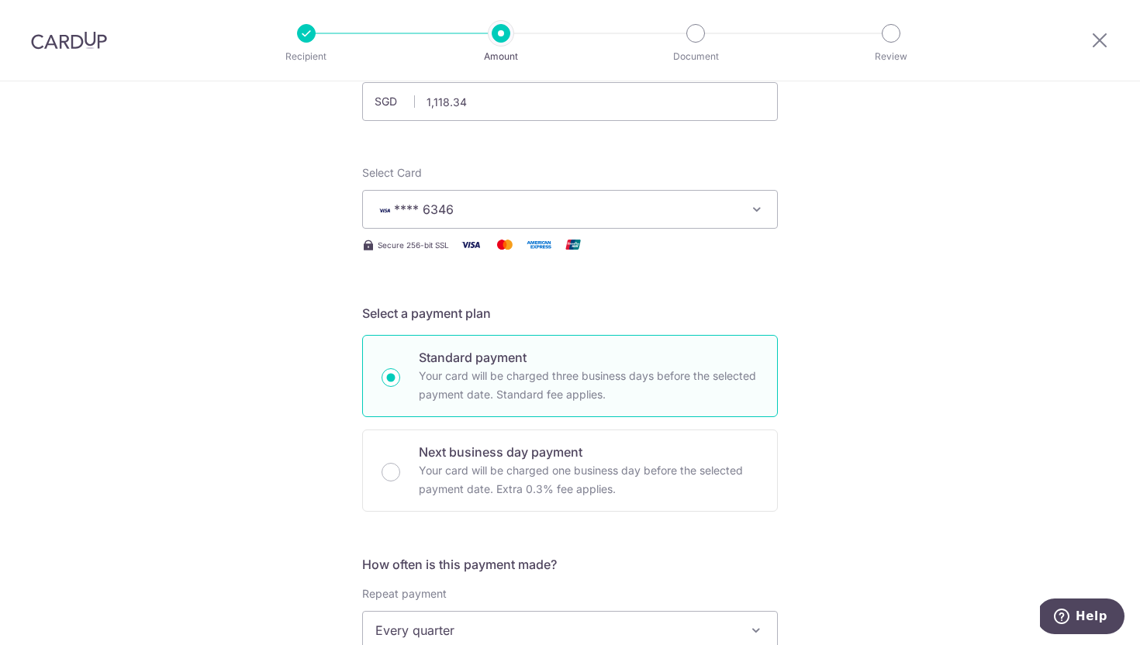
scroll to position [108, 0]
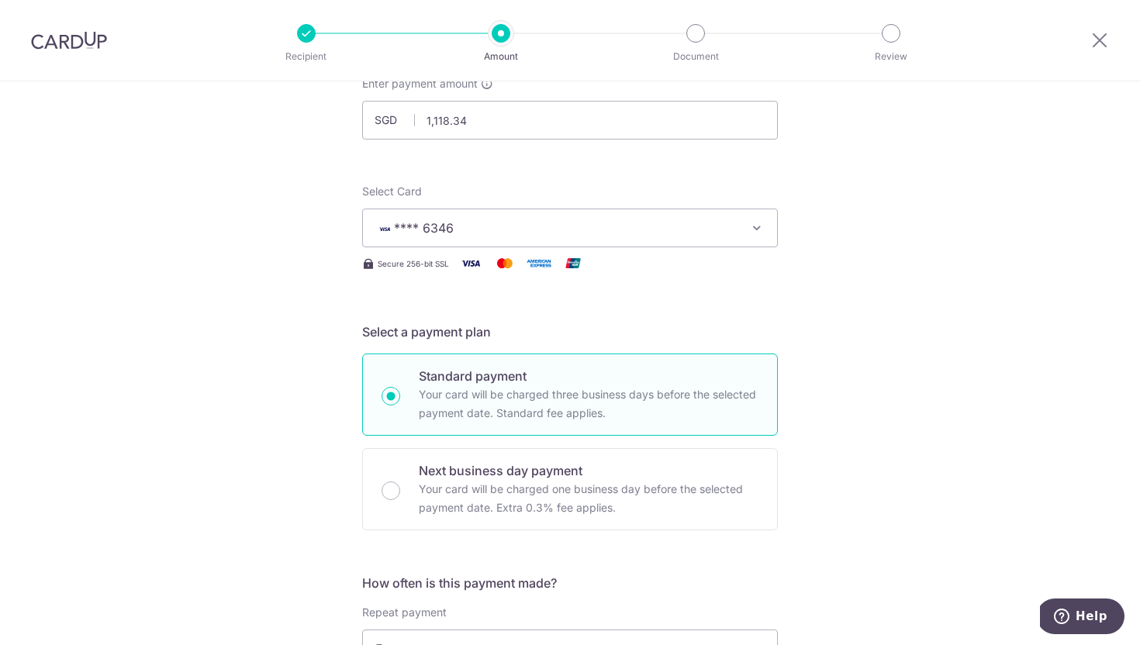
click at [483, 232] on span "**** 6346" at bounding box center [555, 228] width 361 height 19
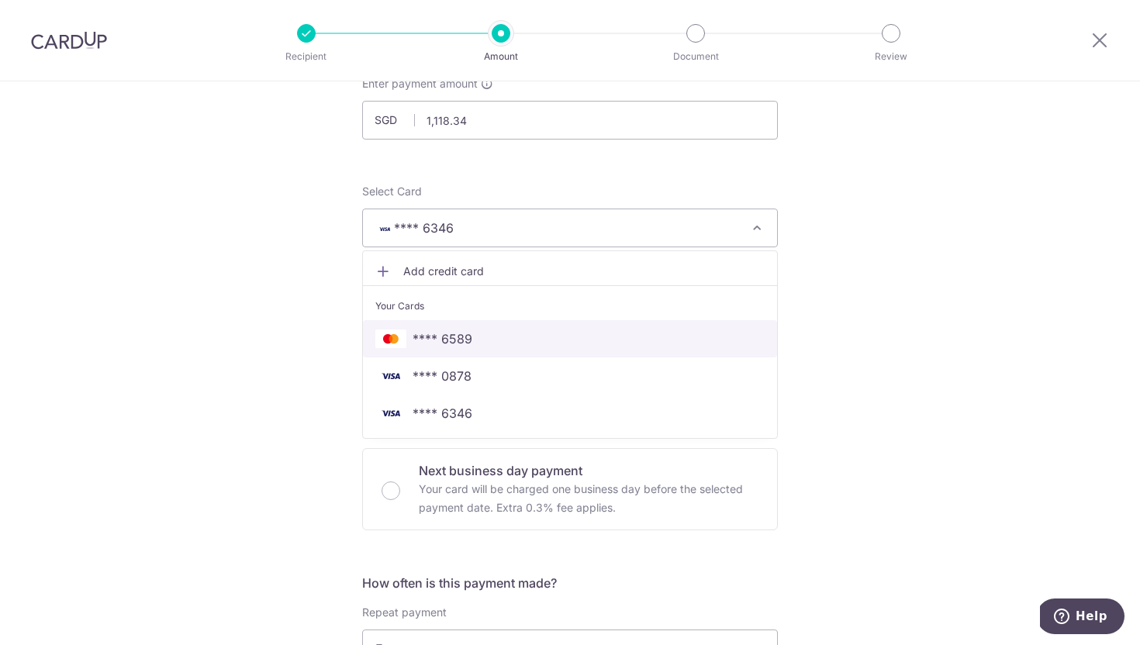
click at [475, 344] on span "**** 6589" at bounding box center [569, 339] width 389 height 19
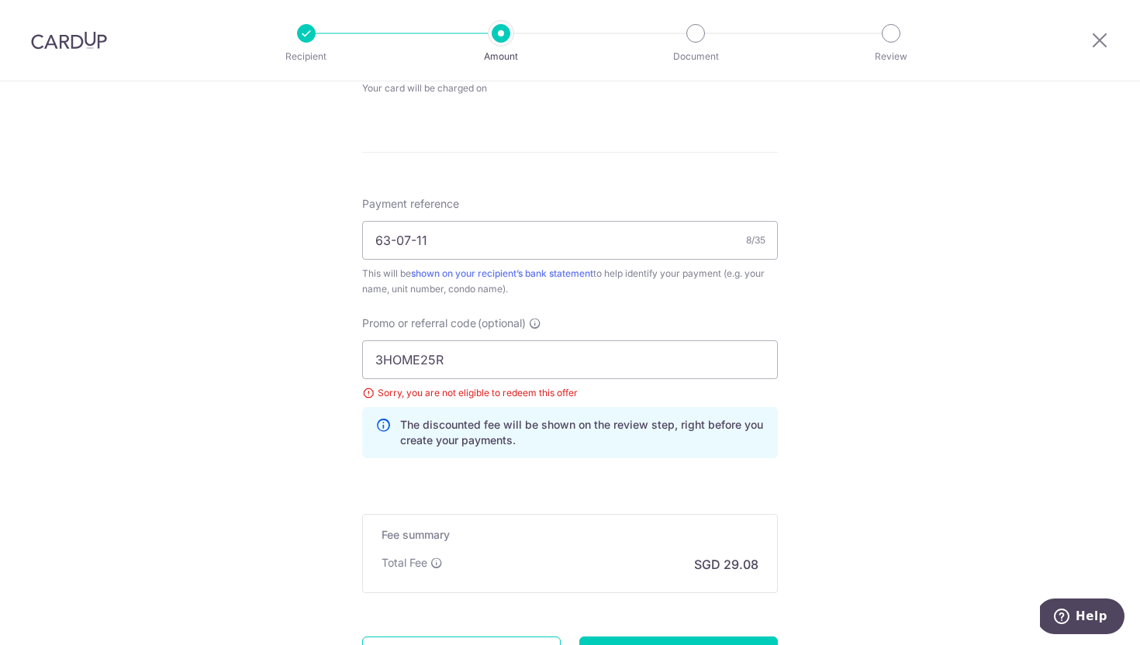
scroll to position [931, 0]
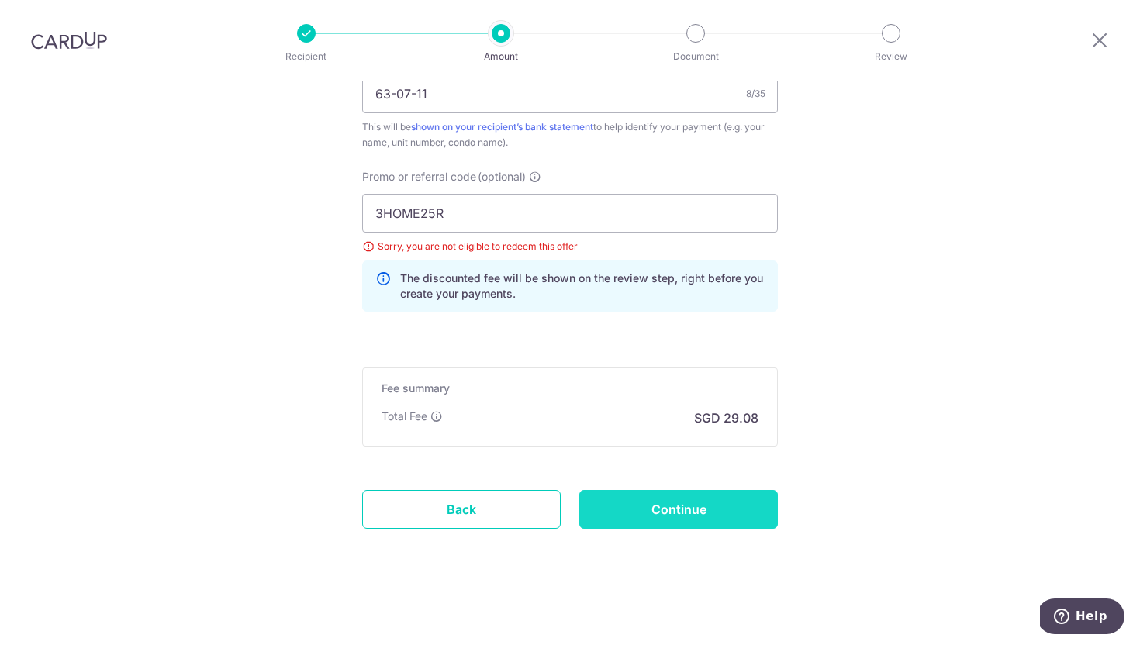
click at [658, 513] on input "Continue" at bounding box center [678, 509] width 199 height 39
type input "Update Schedule"
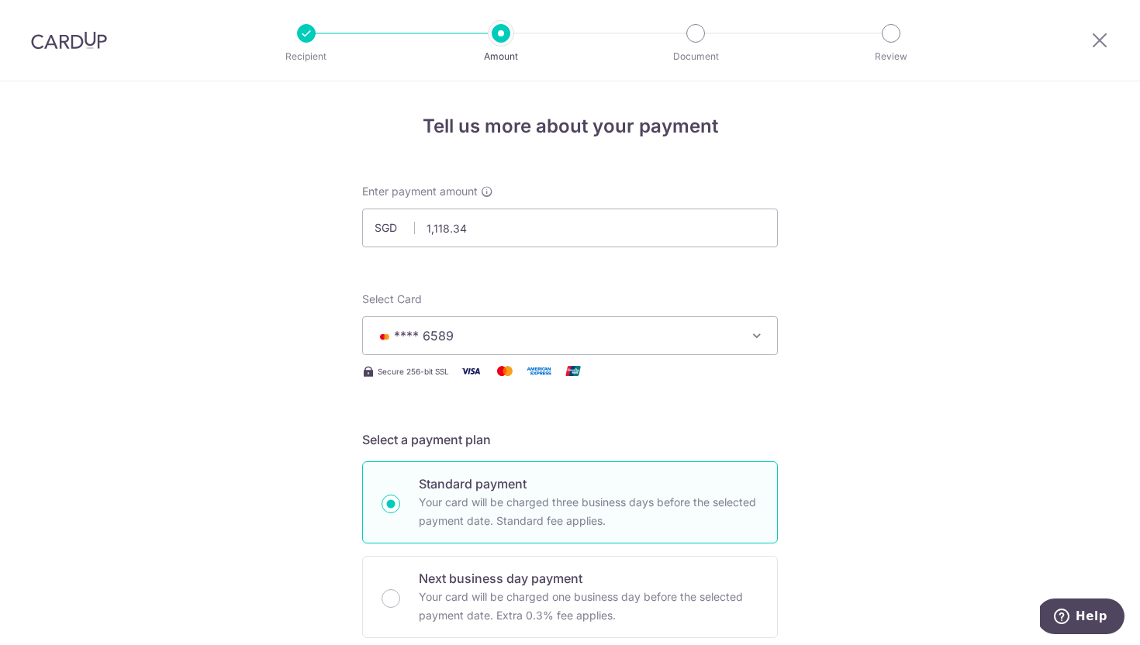
click at [75, 36] on img at bounding box center [69, 40] width 76 height 19
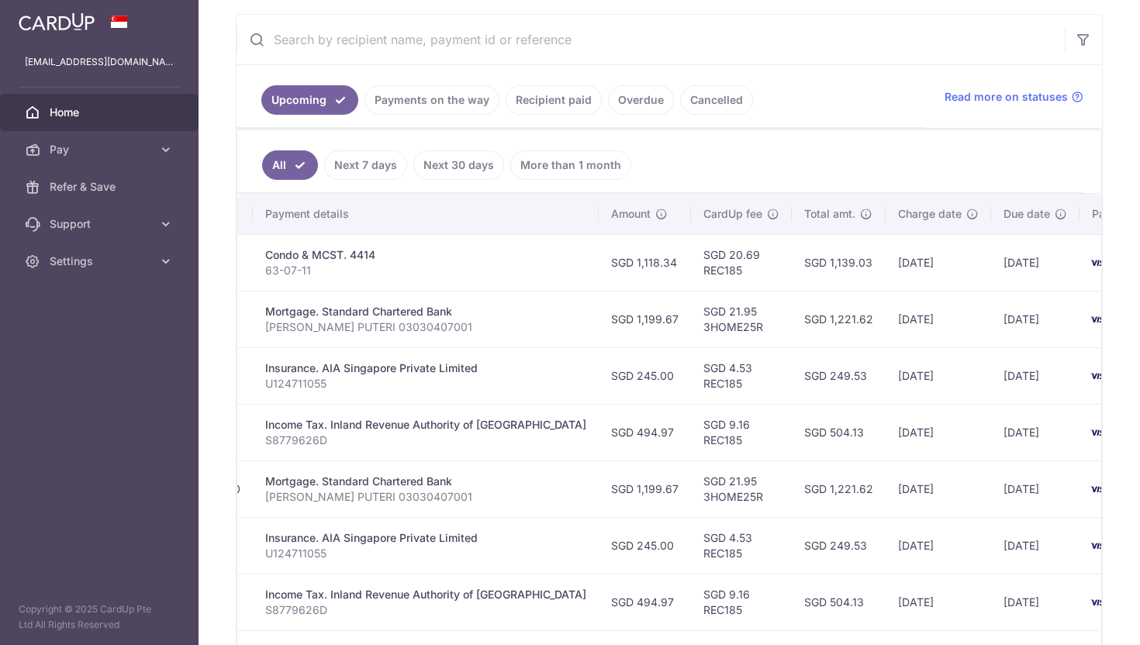
scroll to position [0, 335]
